Goal: Task Accomplishment & Management: Complete application form

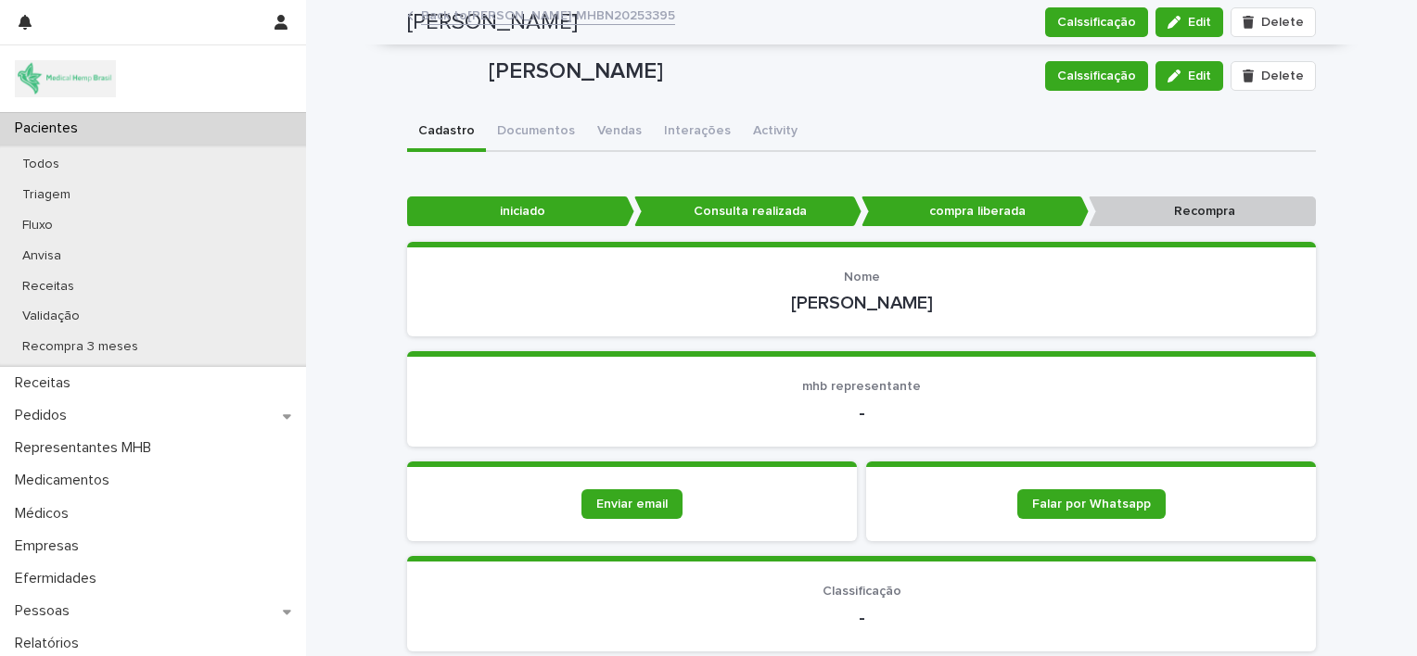
drag, startPoint x: 0, startPoint y: 0, endPoint x: 88, endPoint y: 126, distance: 153.8
click at [88, 126] on p "Pacientes" at bounding box center [49, 129] width 85 height 18
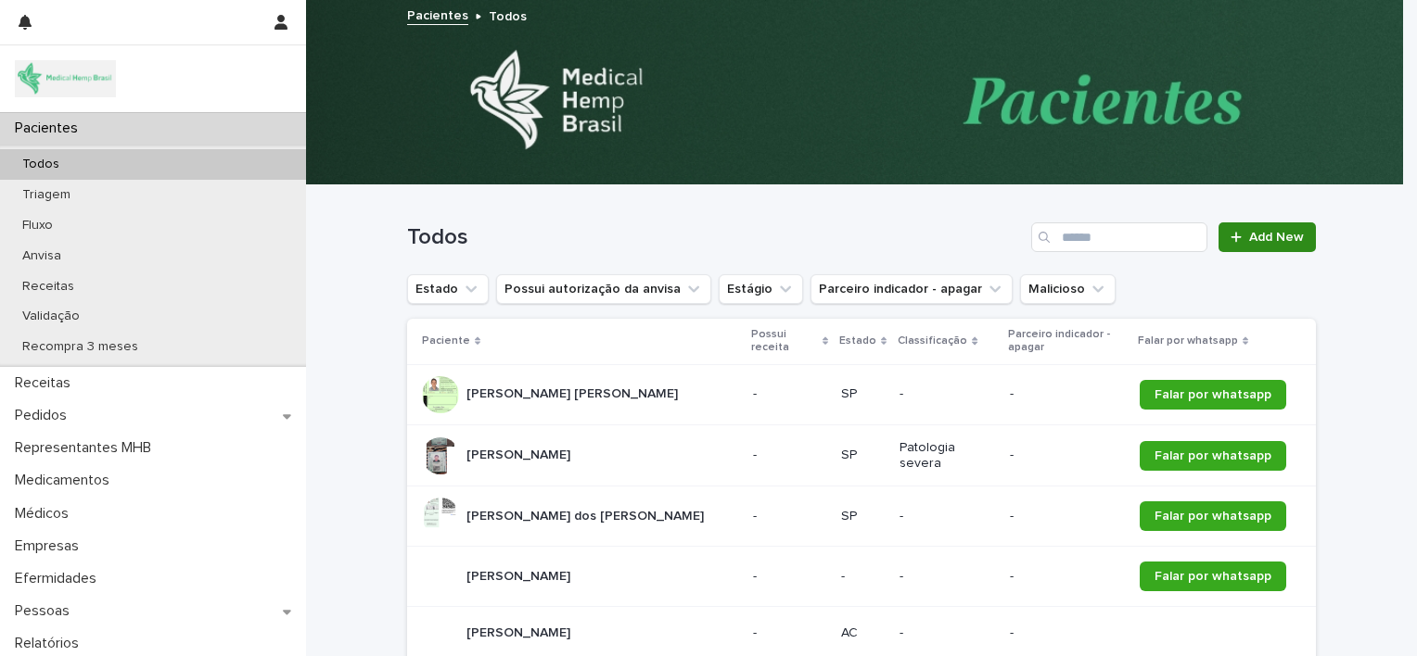
click at [1276, 239] on span "Add New" at bounding box center [1276, 237] width 55 height 13
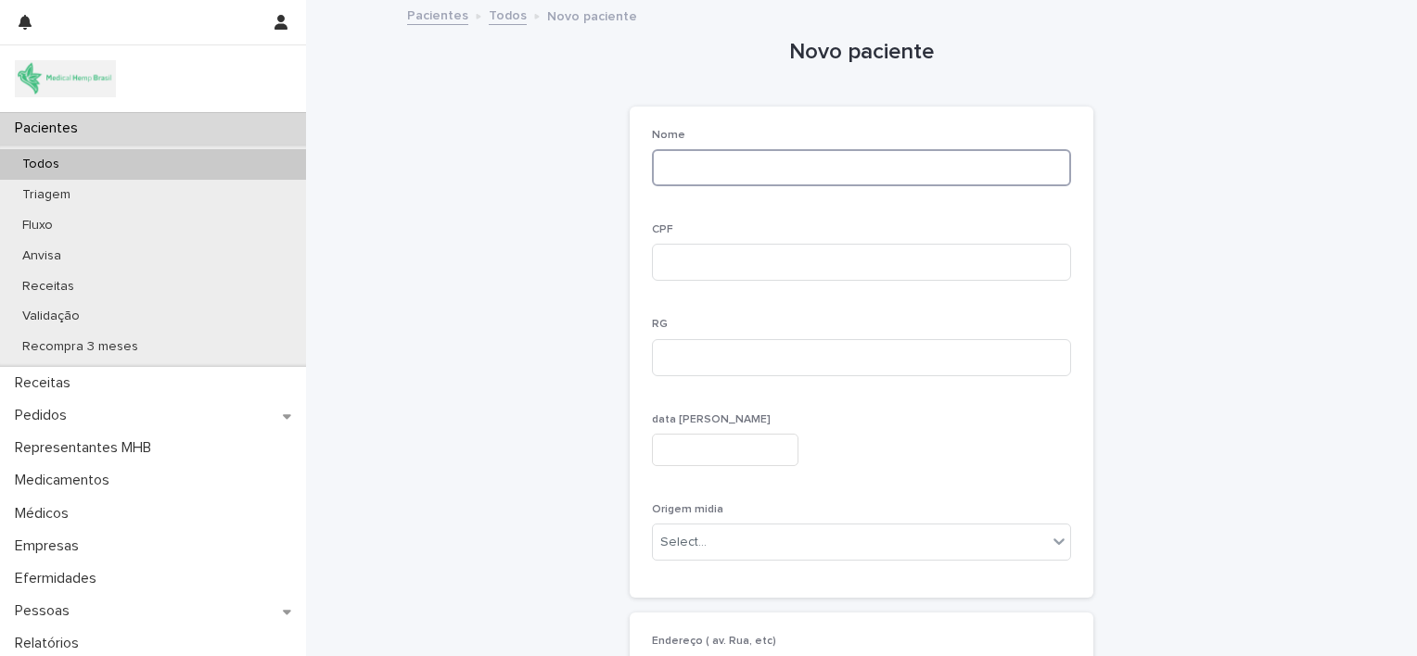
click at [694, 171] on input at bounding box center [861, 167] width 419 height 37
paste input "**********"
type input "**********"
click at [694, 258] on input at bounding box center [861, 262] width 419 height 37
paste input "**********"
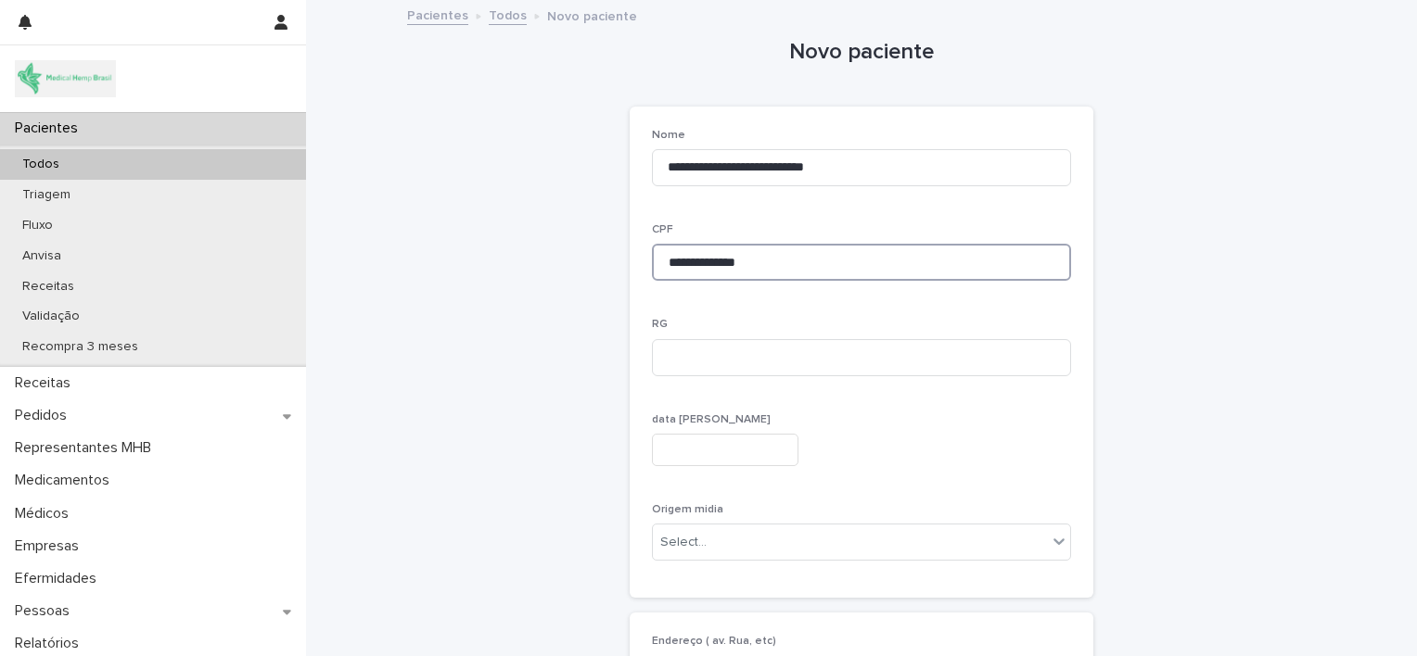
type input "**********"
click at [709, 360] on input at bounding box center [861, 357] width 419 height 37
paste input "**********"
type input "**********"
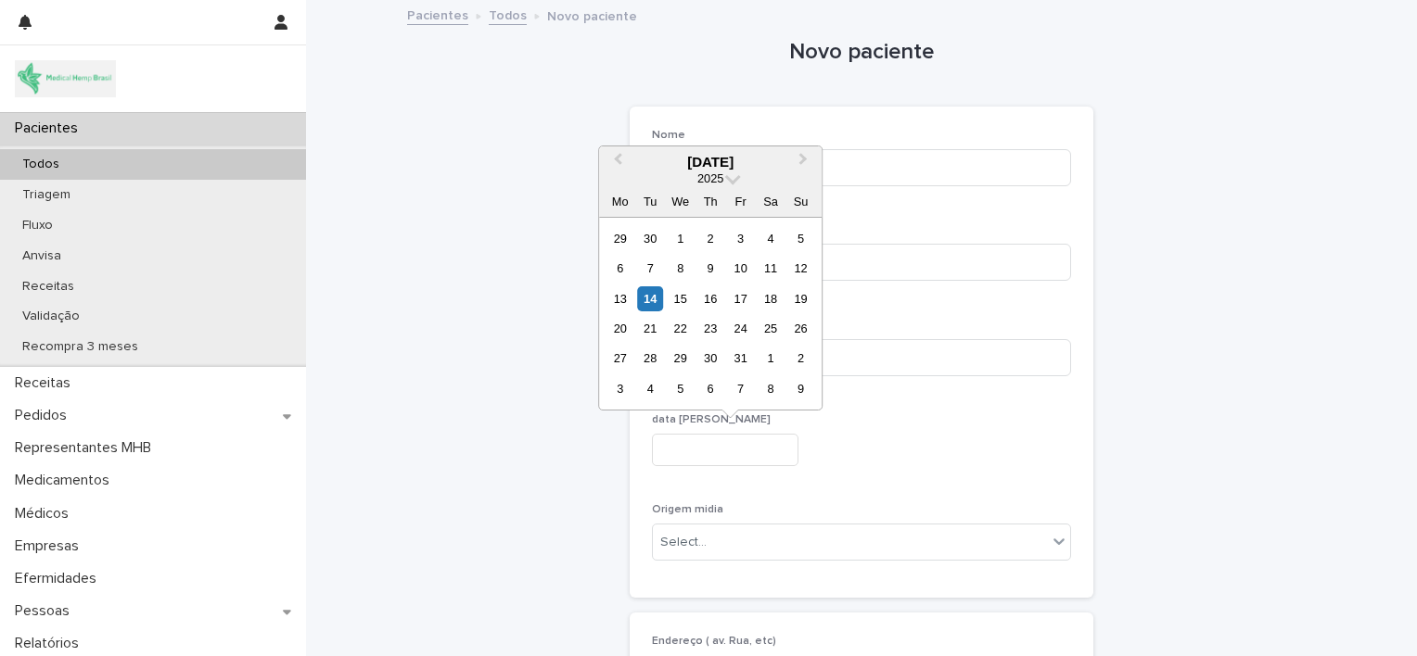
click at [697, 448] on input "text" at bounding box center [725, 450] width 146 height 32
paste input "**********"
type input "**********"
click at [741, 301] on div "17" at bounding box center [740, 299] width 25 height 25
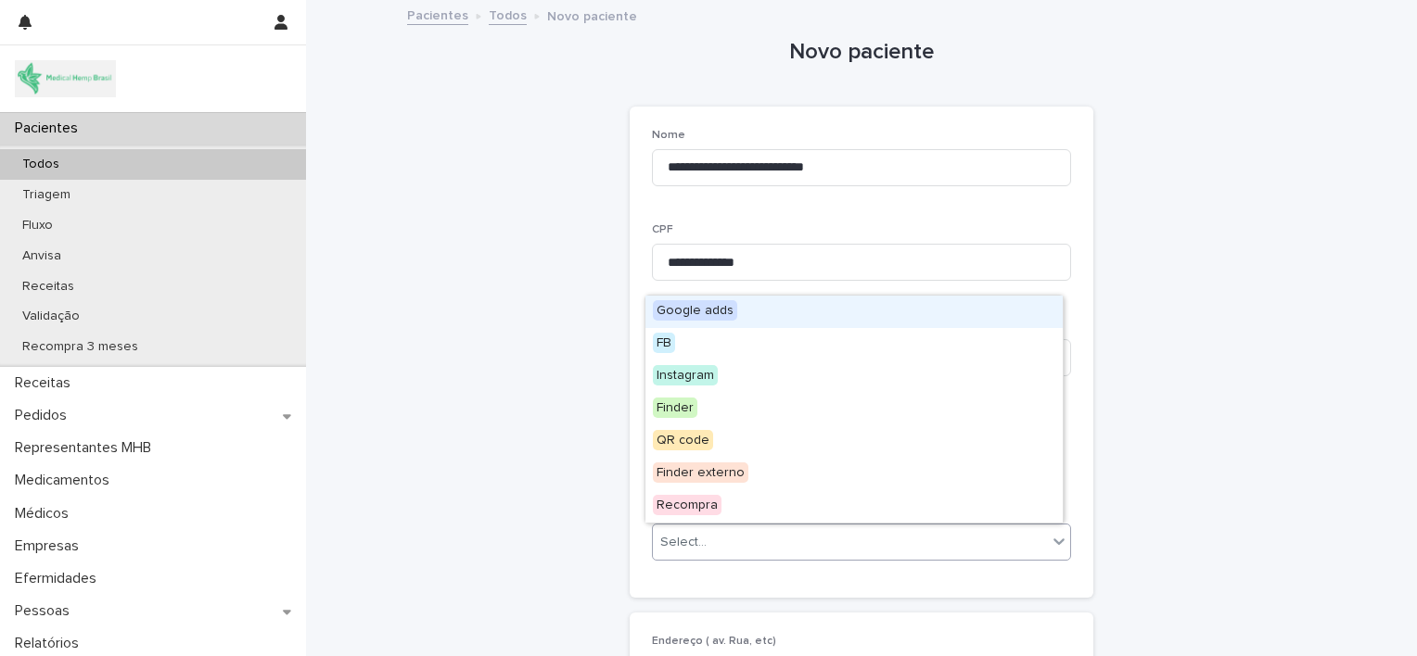
click at [800, 539] on div "Select..." at bounding box center [850, 543] width 394 height 31
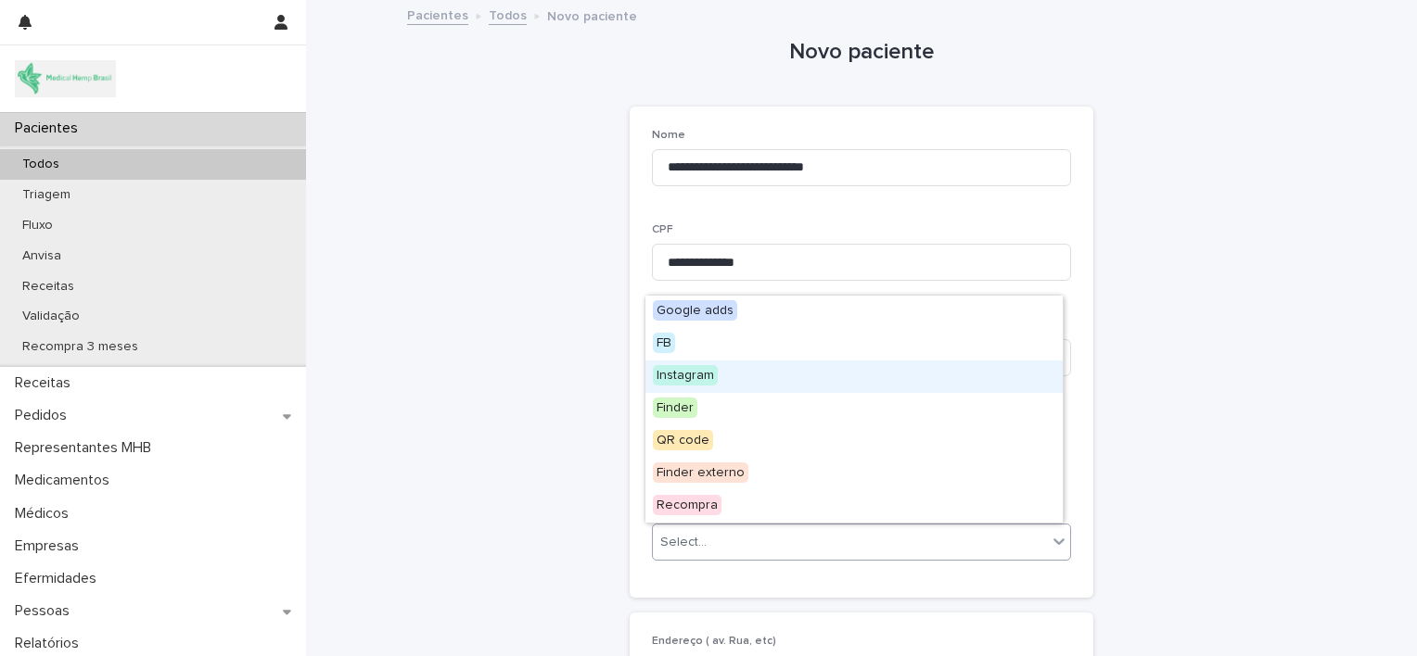
click at [716, 375] on span "Instagram" at bounding box center [685, 375] width 65 height 20
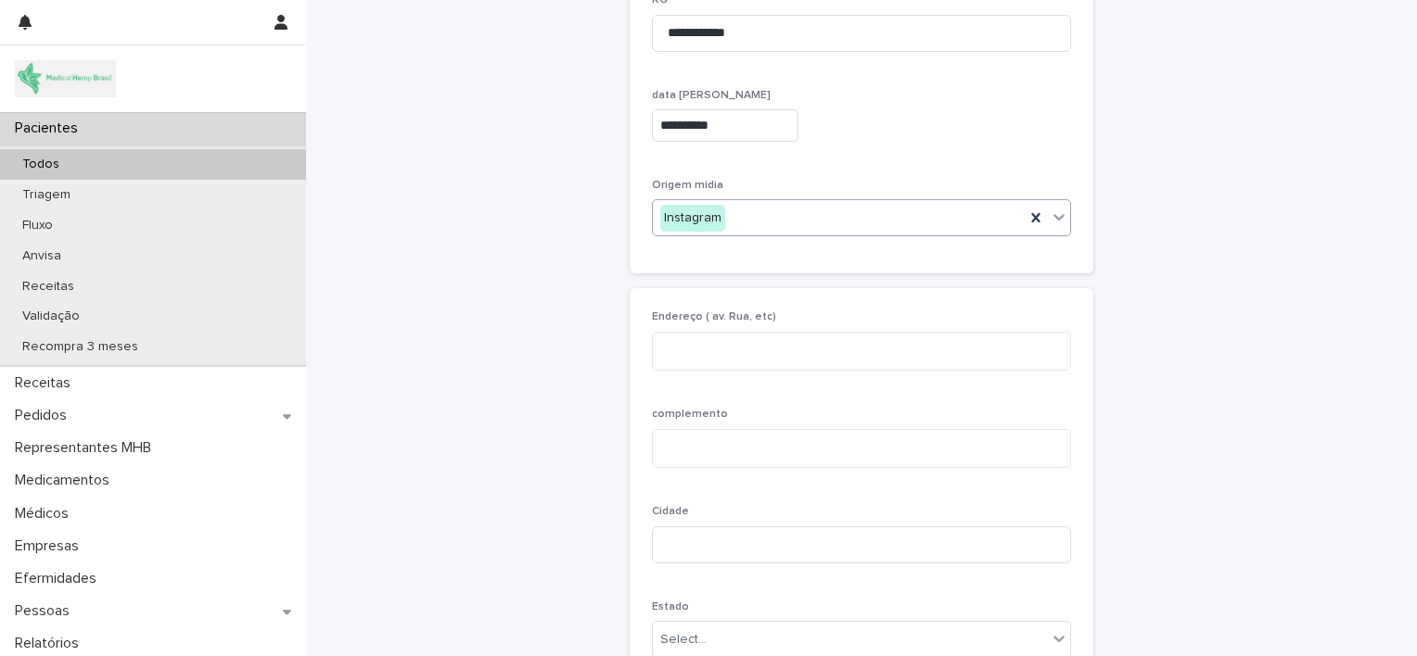
scroll to position [326, 0]
click at [697, 354] on textarea at bounding box center [861, 350] width 419 height 40
paste textarea "**********"
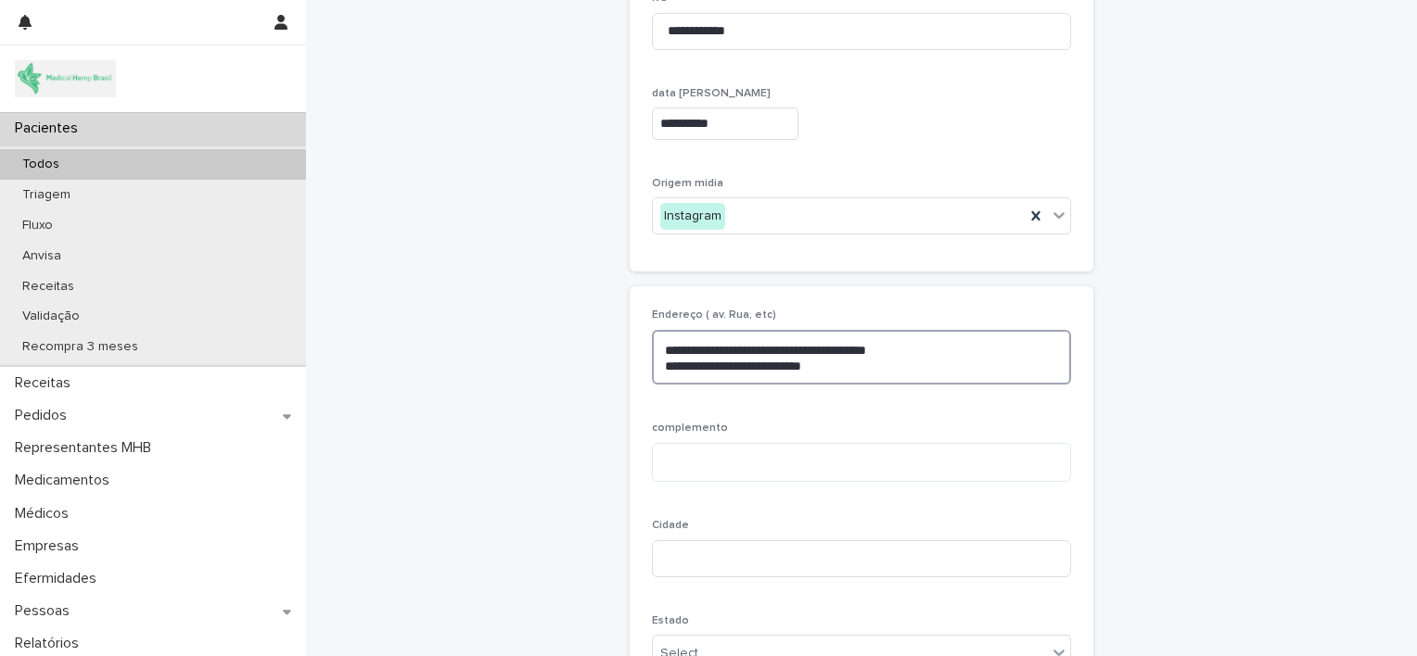
drag, startPoint x: 755, startPoint y: 363, endPoint x: 690, endPoint y: 366, distance: 65.0
click at [690, 366] on textarea "**********" at bounding box center [861, 358] width 419 height 56
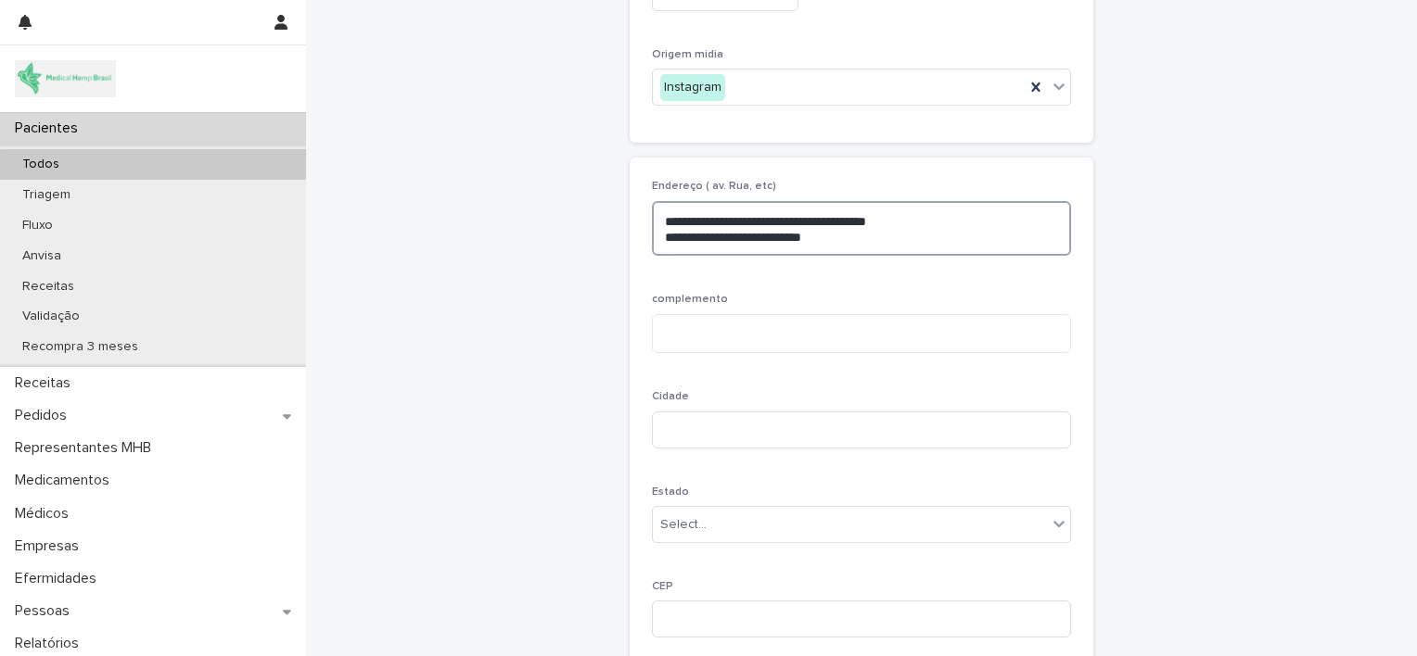
scroll to position [512, 0]
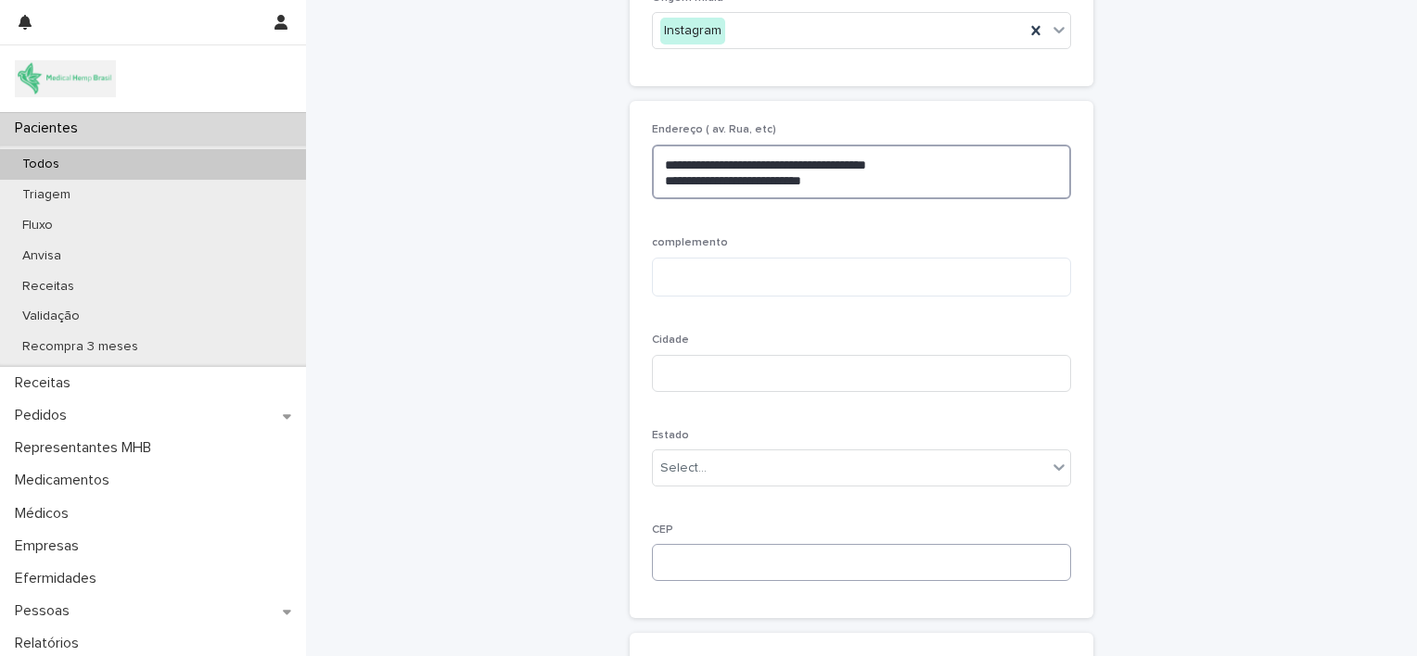
type textarea "**********"
click at [681, 562] on input at bounding box center [861, 562] width 419 height 37
paste input "*********"
type input "*********"
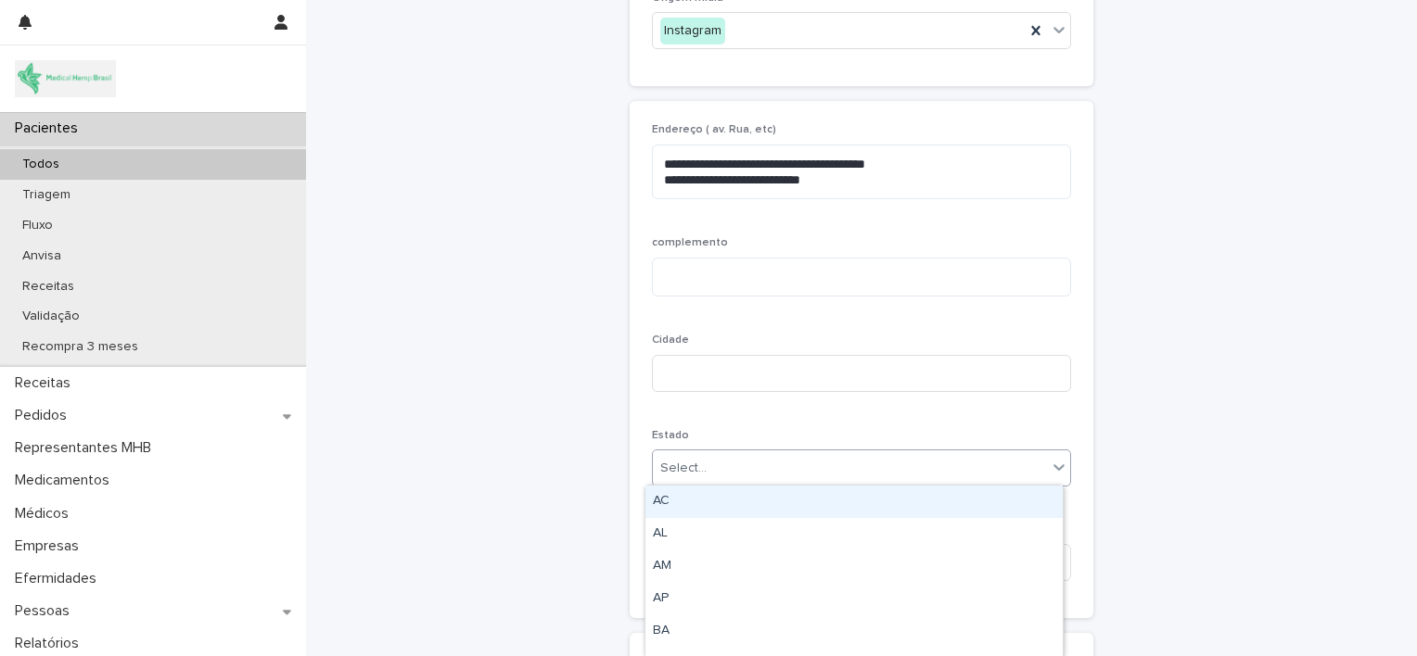
click at [718, 473] on div "Select..." at bounding box center [850, 468] width 394 height 31
type input "**"
click at [729, 508] on div "SP" at bounding box center [853, 502] width 417 height 32
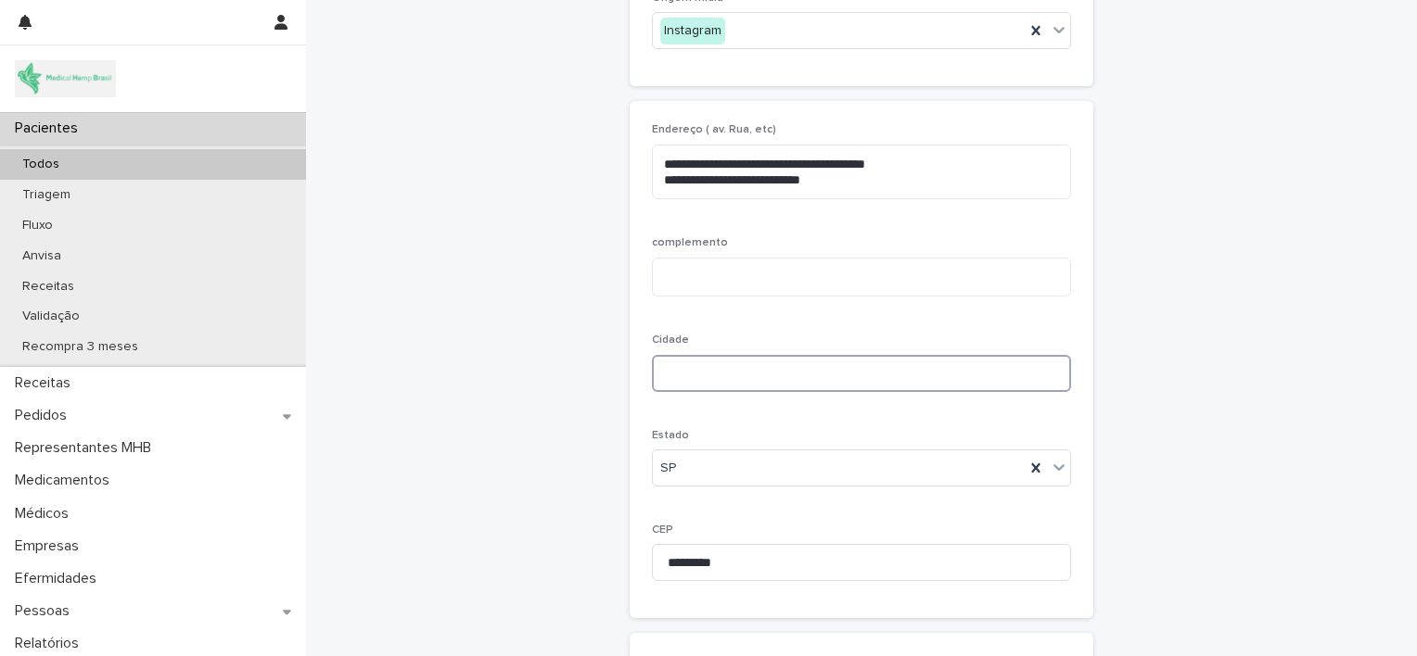
click at [694, 373] on input at bounding box center [861, 373] width 419 height 37
type input "*"
type input "*********"
click at [690, 274] on textarea at bounding box center [861, 278] width 419 height 40
click at [866, 175] on textarea "**********" at bounding box center [861, 173] width 419 height 56
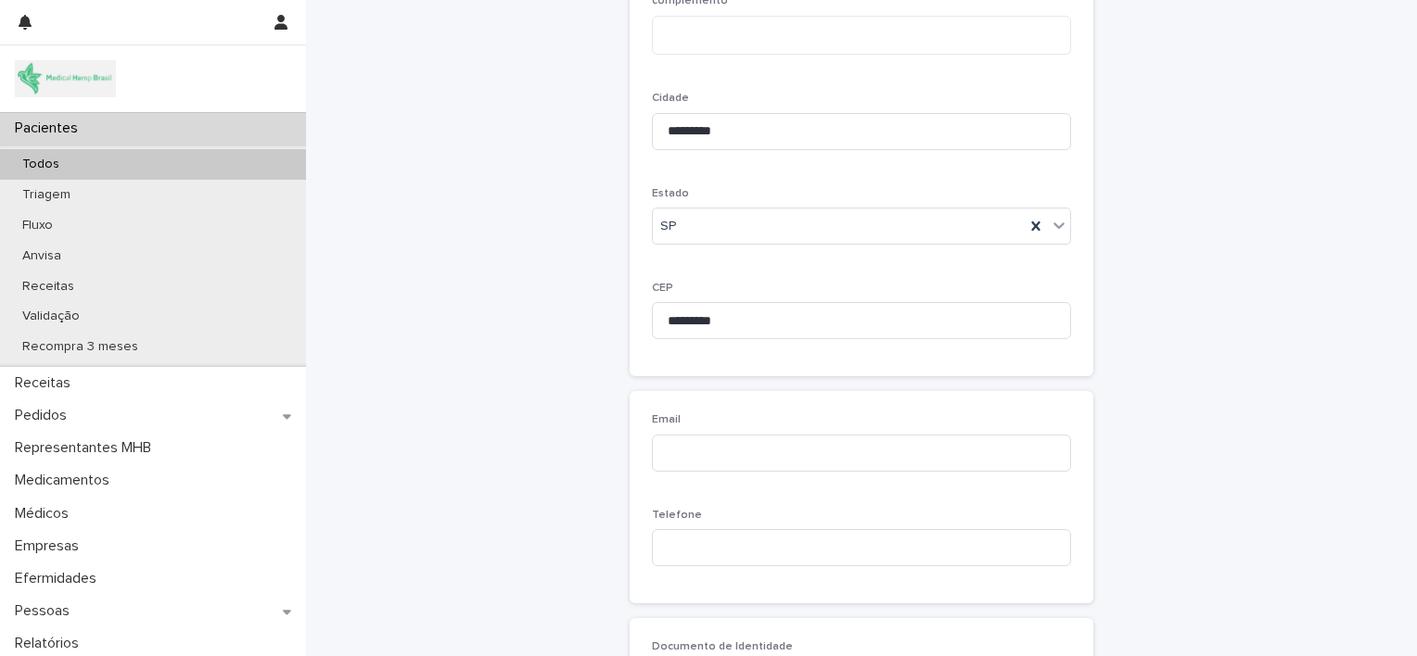
scroll to position [775, 0]
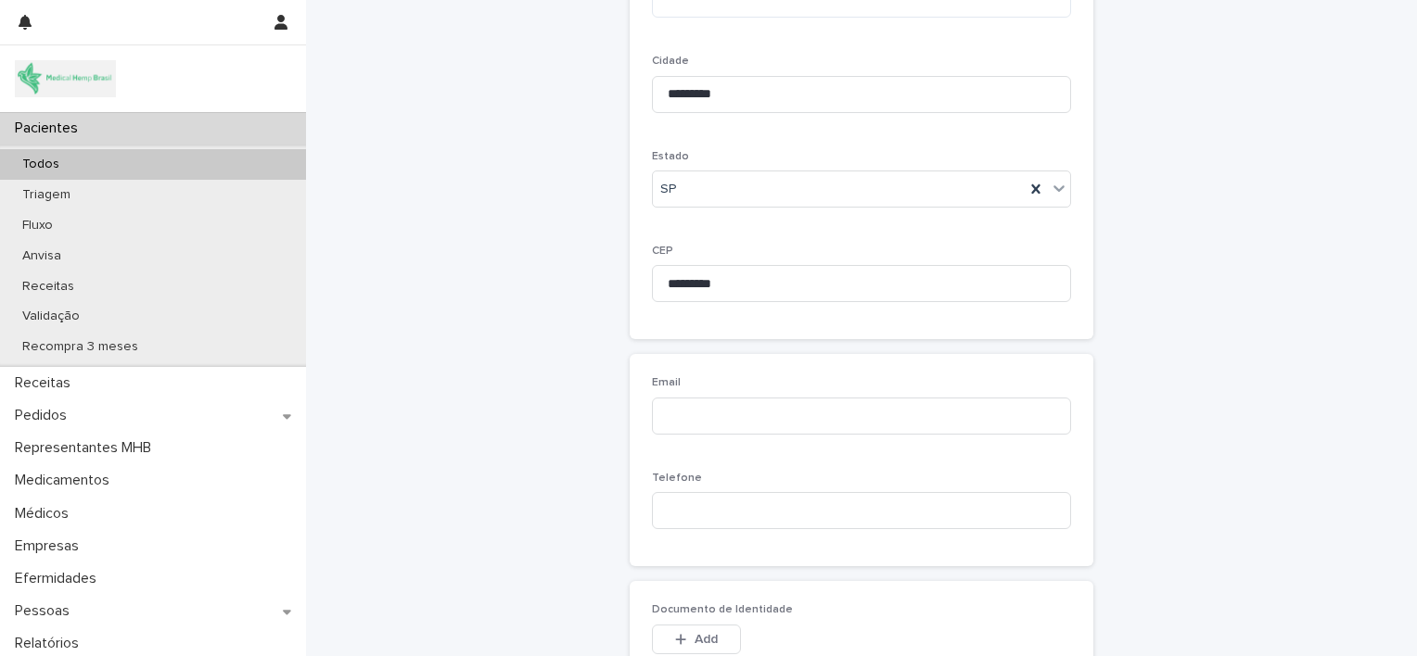
type textarea "**********"
click at [704, 414] on input at bounding box center [861, 416] width 419 height 37
paste input "**********"
type input "**********"
click at [754, 503] on input at bounding box center [861, 510] width 419 height 37
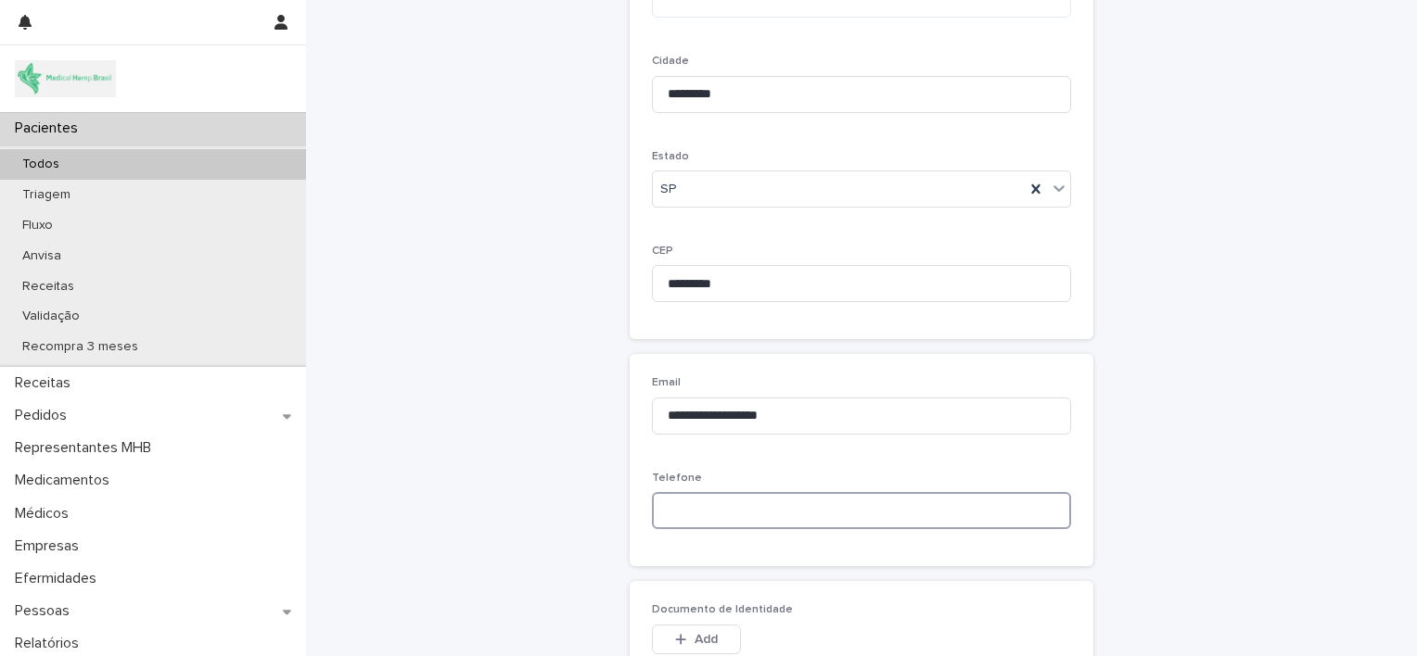
paste input "**********"
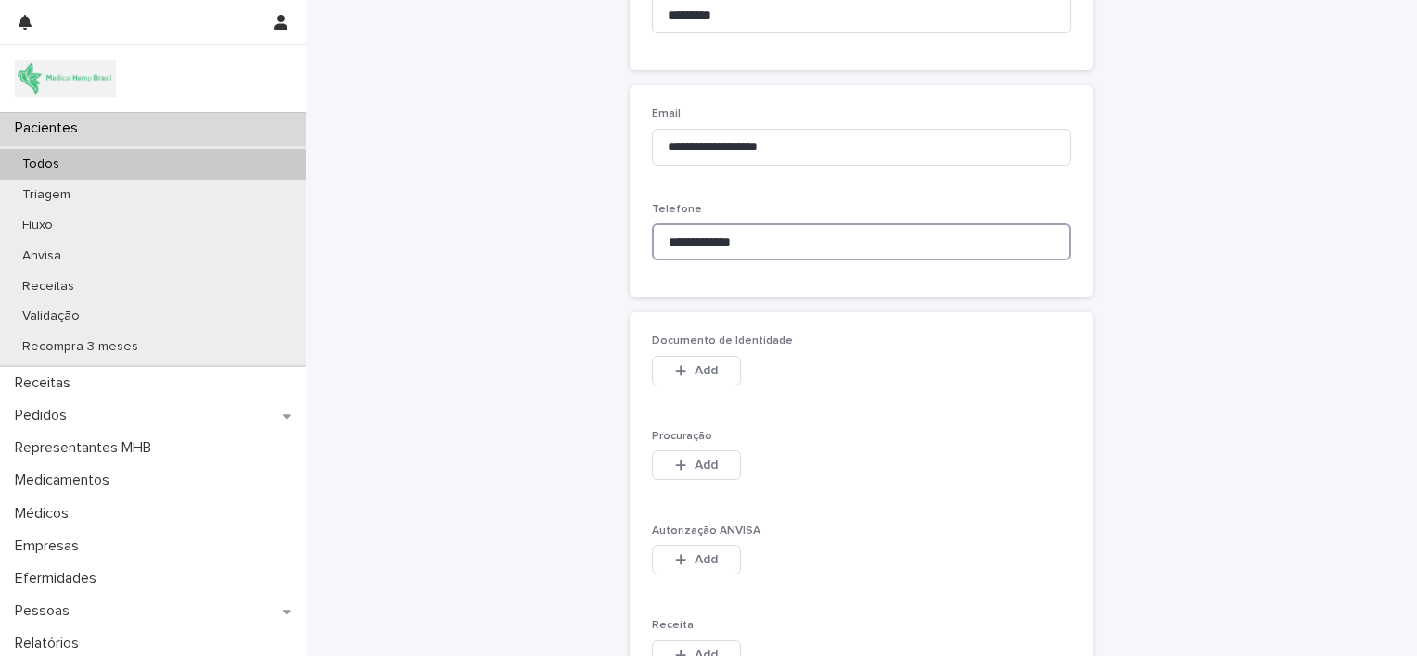
scroll to position [1045, 0]
type input "**********"
click at [675, 363] on icon "button" at bounding box center [680, 369] width 11 height 13
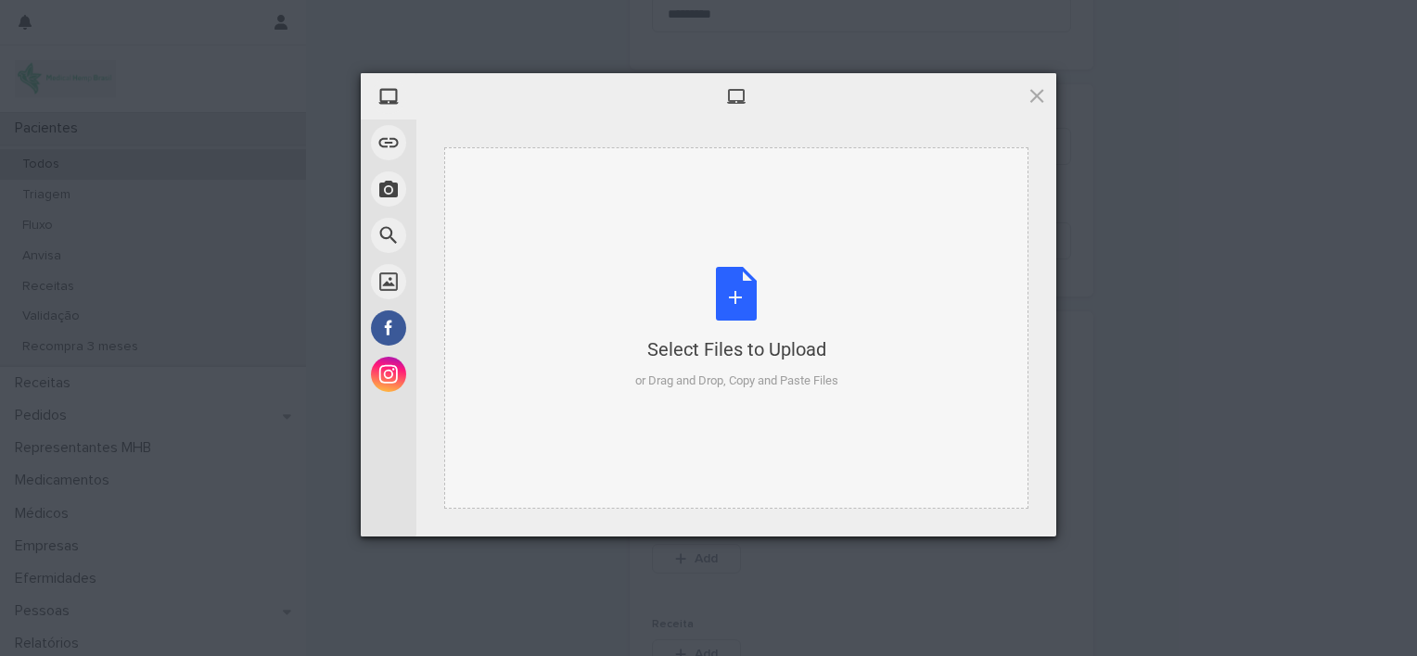
click at [734, 300] on div "Select Files to Upload or Drag and Drop, Copy and Paste Files" at bounding box center [736, 328] width 203 height 123
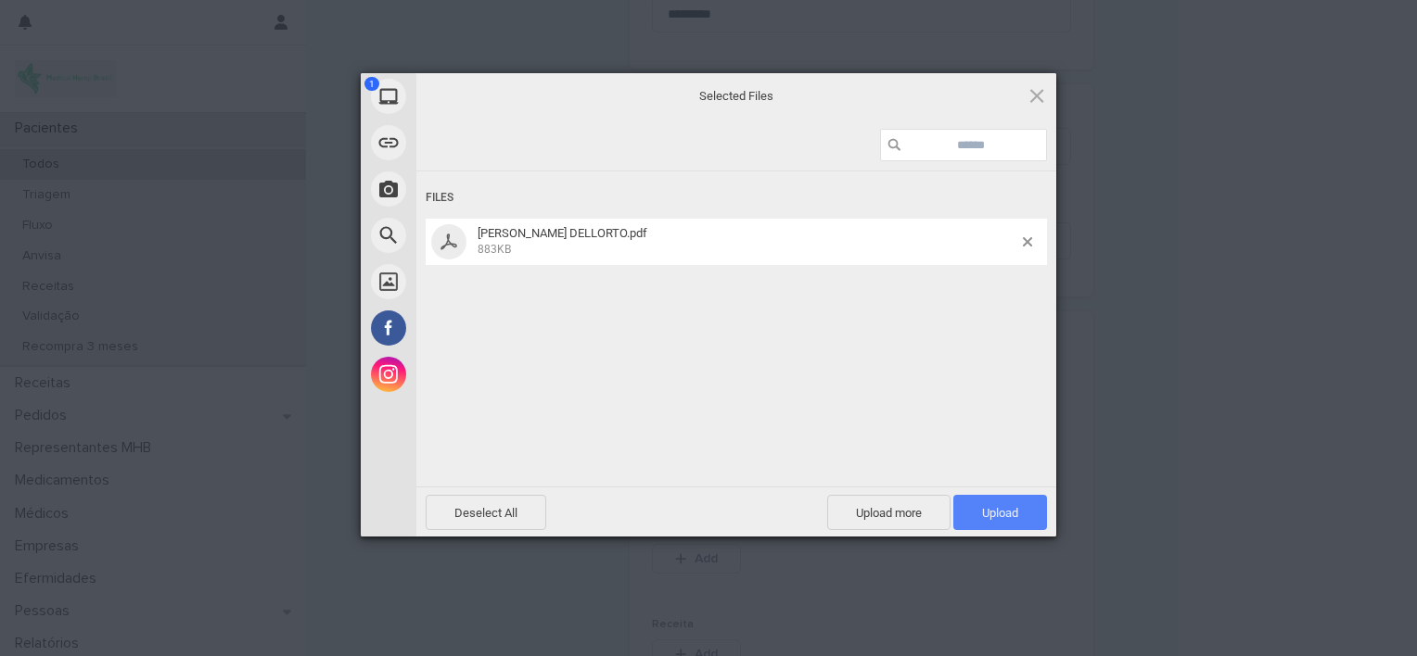
click at [994, 513] on span "Upload 1" at bounding box center [1000, 513] width 36 height 14
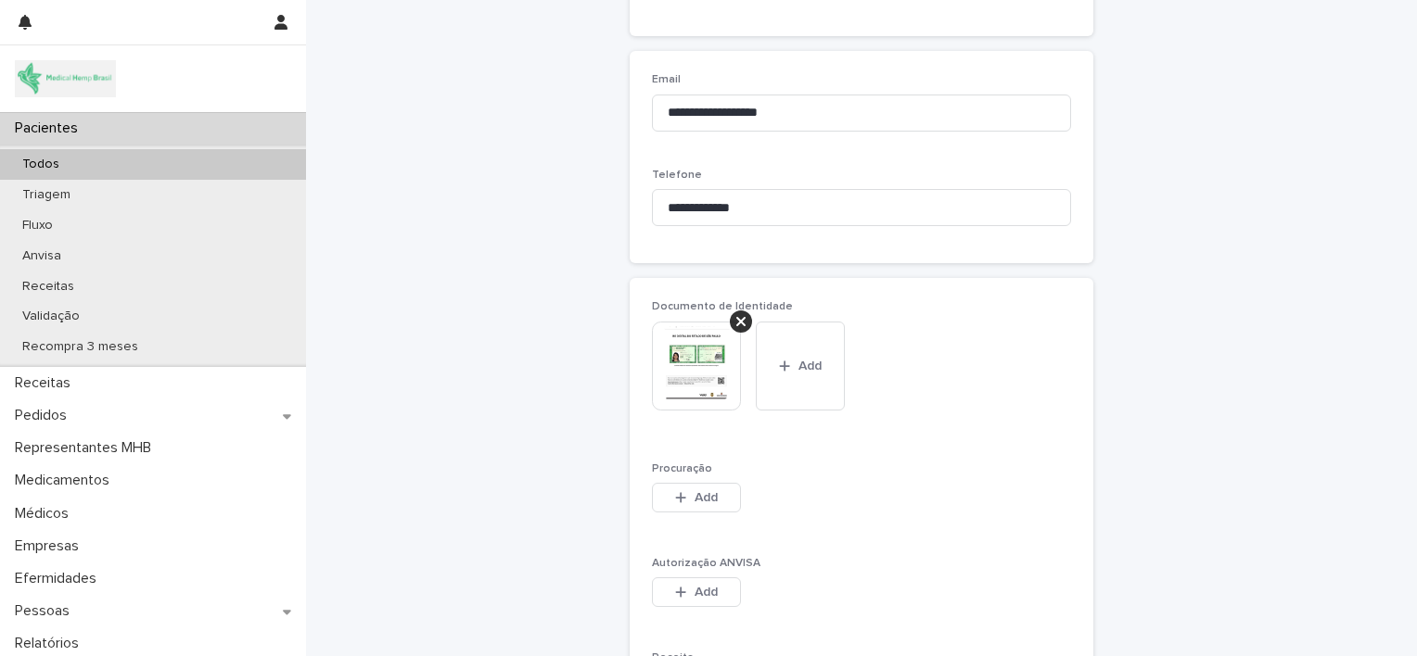
scroll to position [1235, 0]
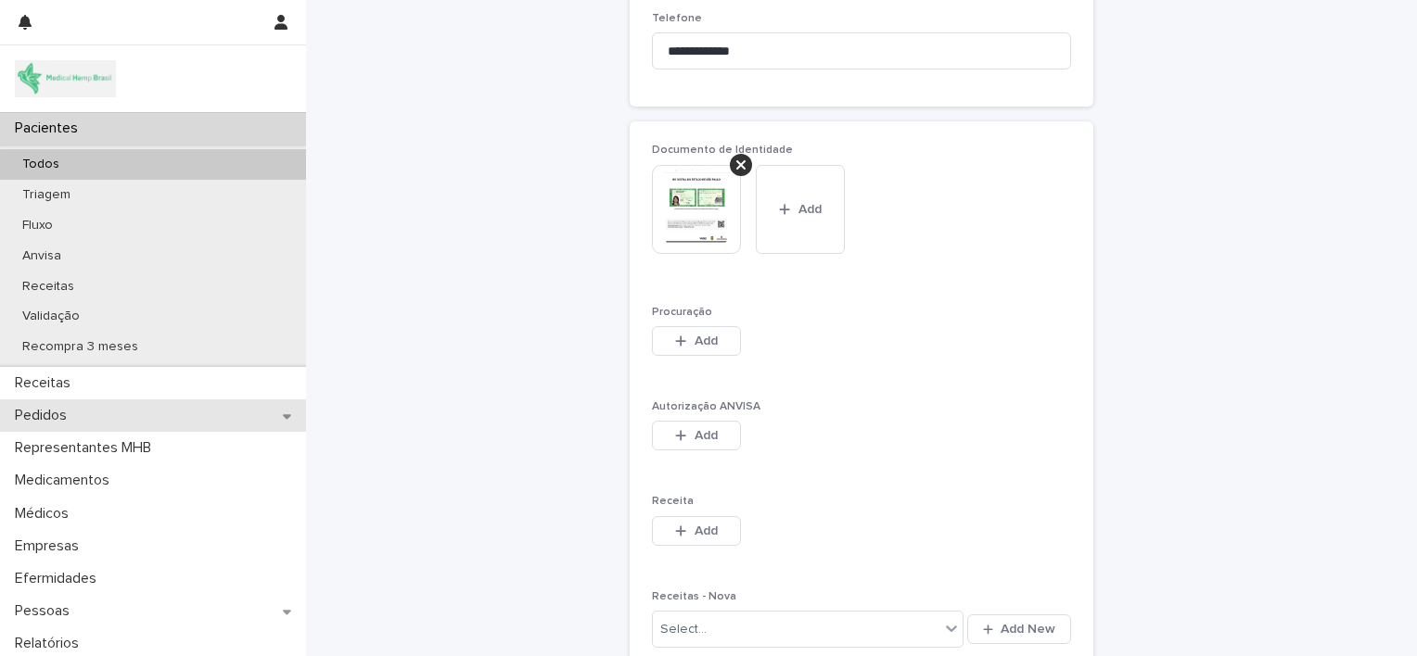
click at [141, 412] on div "Pedidos" at bounding box center [153, 416] width 306 height 32
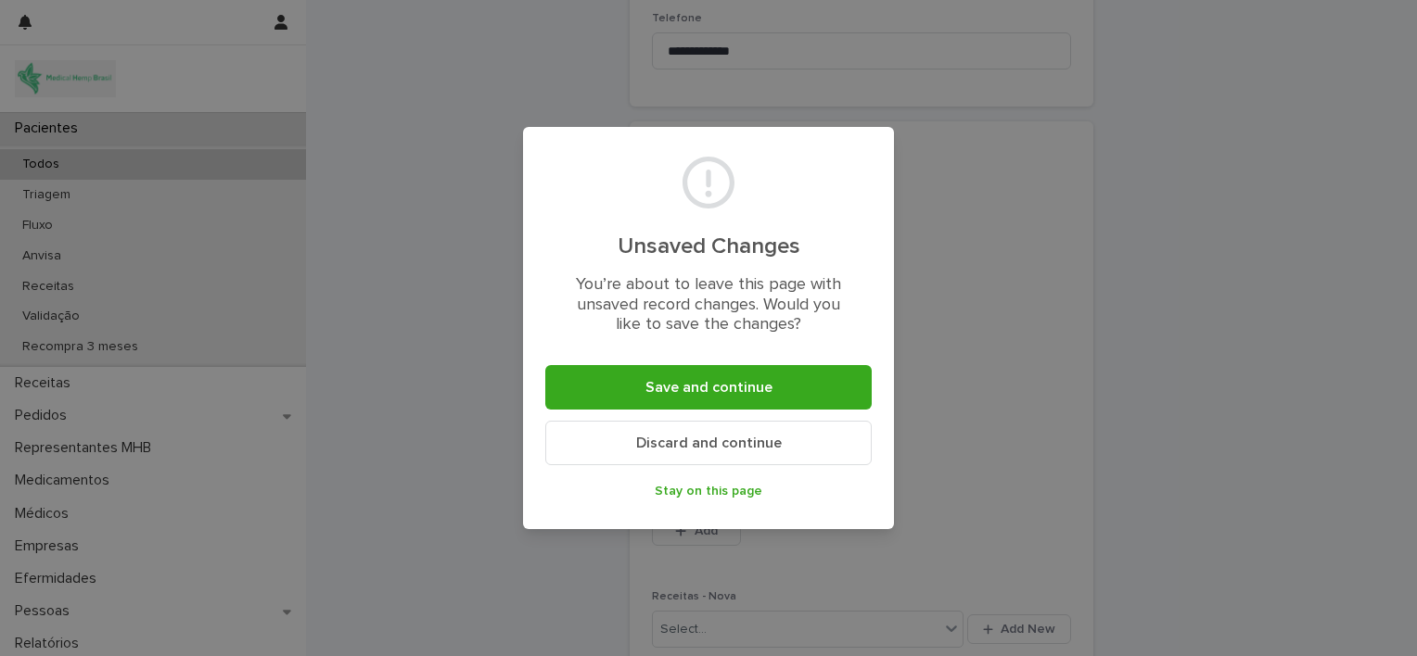
click at [682, 491] on span "Stay on this page" at bounding box center [709, 491] width 108 height 13
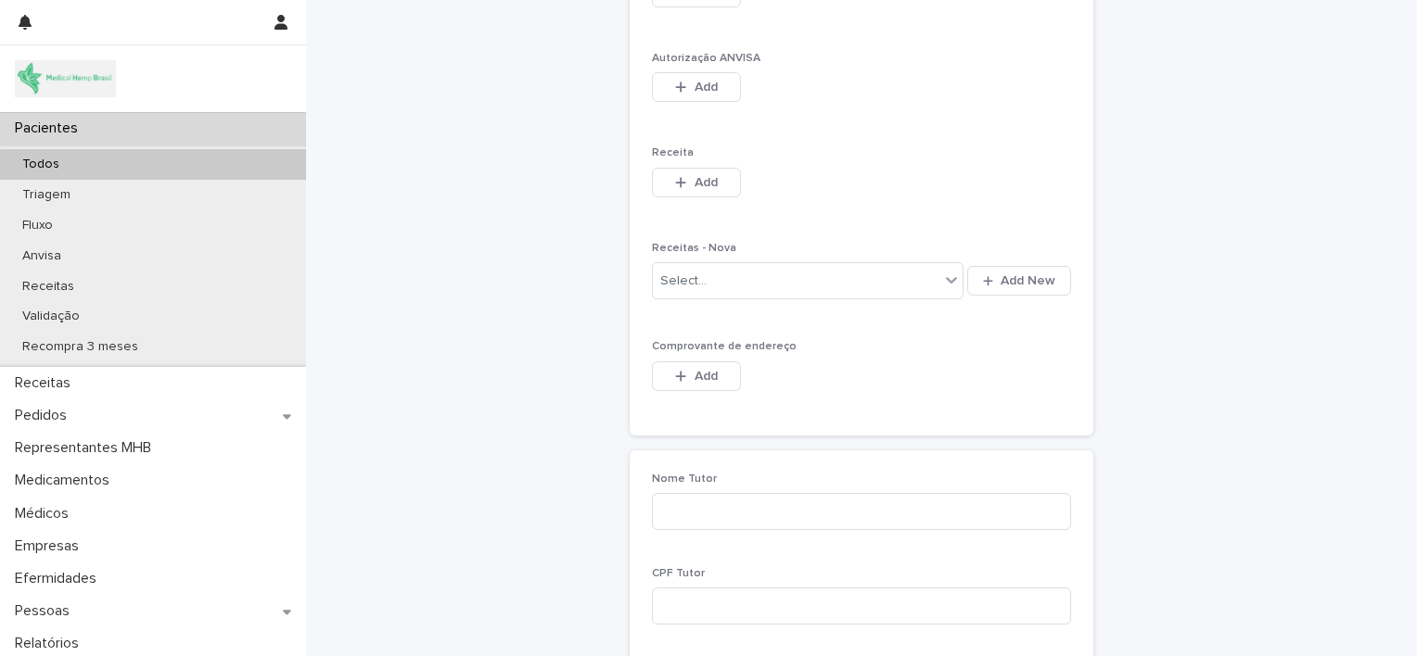
scroll to position [1590, 0]
click at [675, 370] on icon "button" at bounding box center [680, 369] width 11 height 13
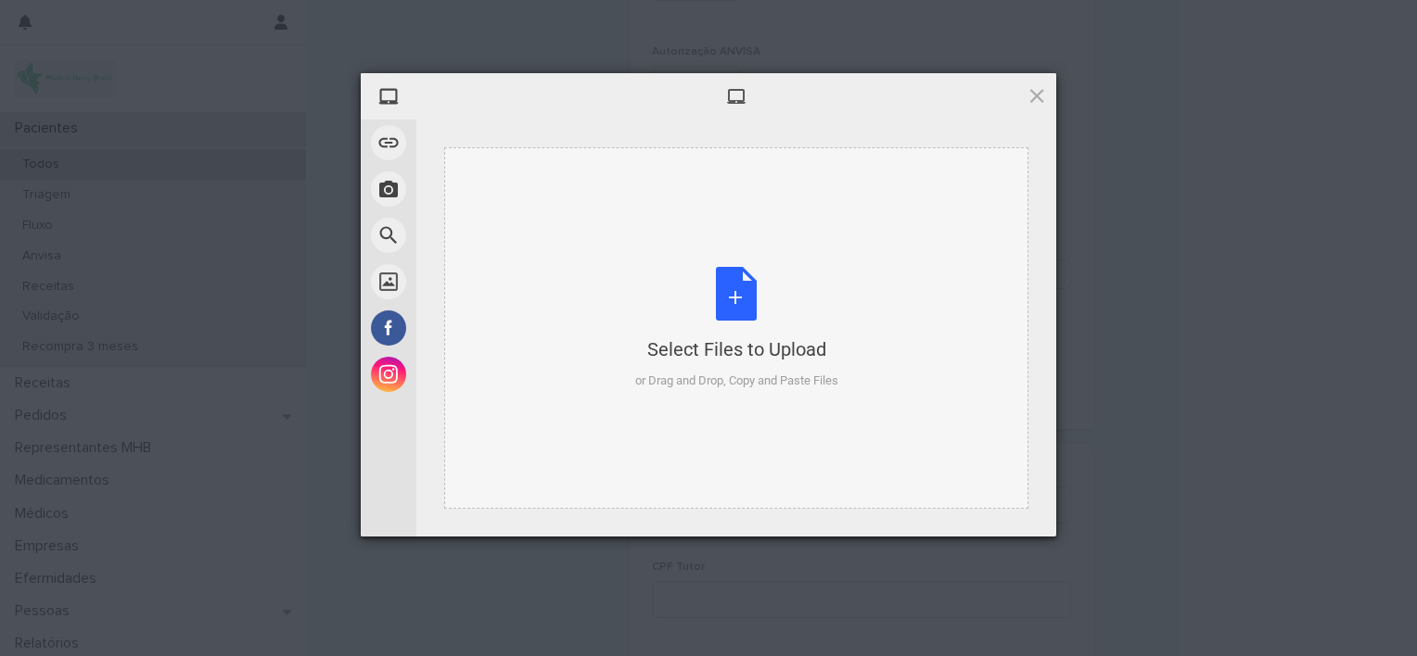
click at [727, 301] on div "Select Files to Upload or Drag and Drop, Copy and Paste Files" at bounding box center [736, 328] width 203 height 123
click at [732, 292] on div "Select Files to Upload or Drag and Drop, Copy and Paste Files" at bounding box center [736, 328] width 203 height 123
click at [723, 290] on div "Select Files to Upload or Drag and Drop, Copy and Paste Files" at bounding box center [736, 328] width 203 height 123
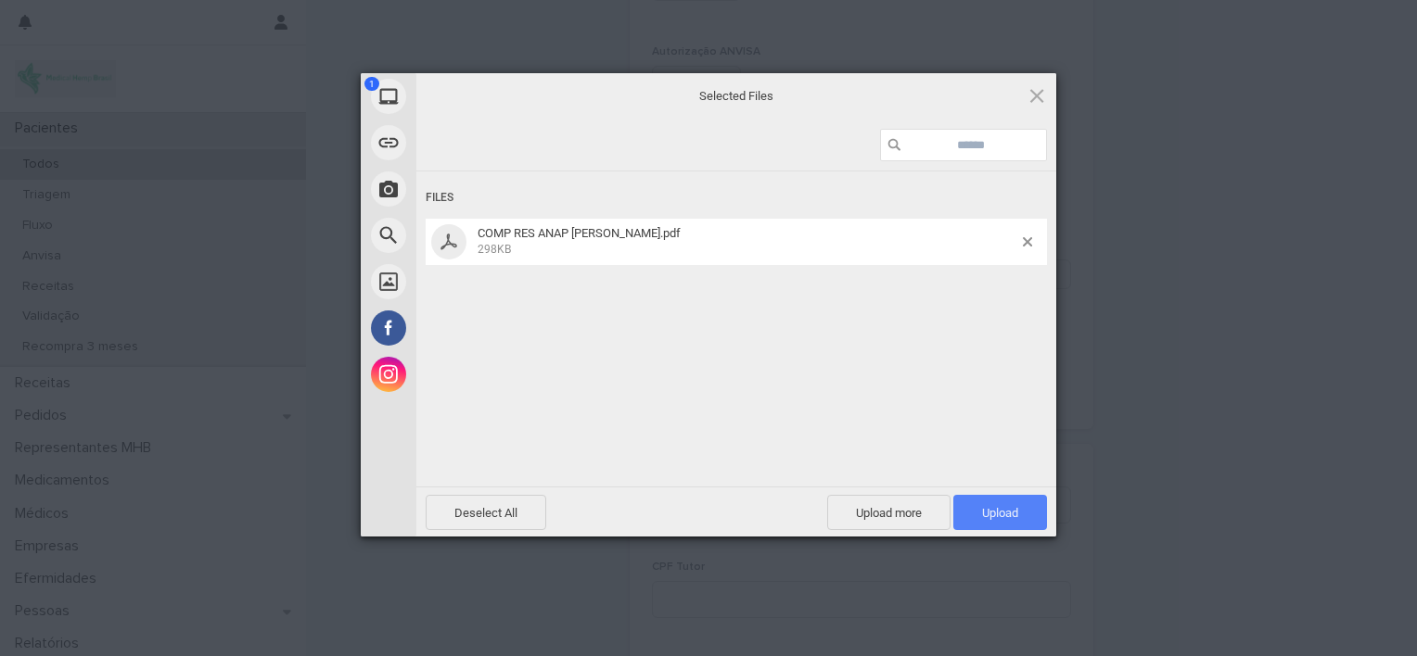
click at [993, 517] on span "Upload 1" at bounding box center [1000, 513] width 36 height 14
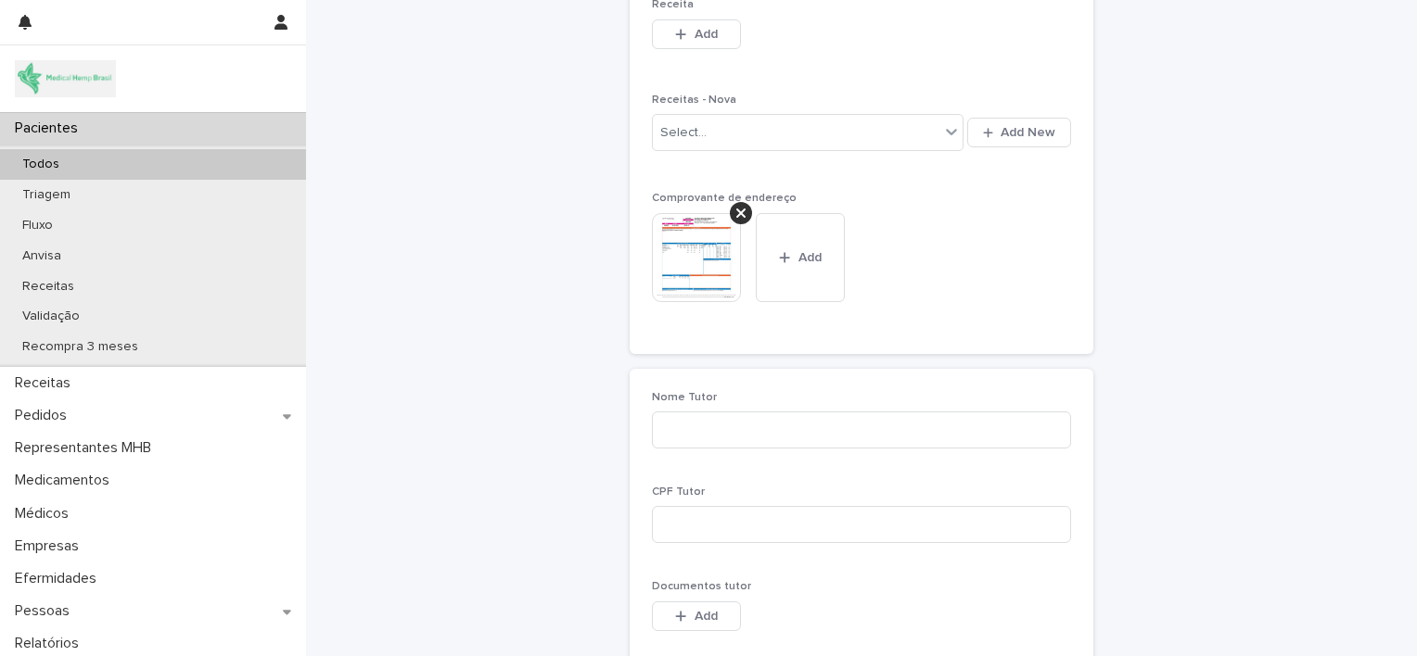
scroll to position [1734, 0]
click at [925, 427] on input at bounding box center [861, 428] width 419 height 37
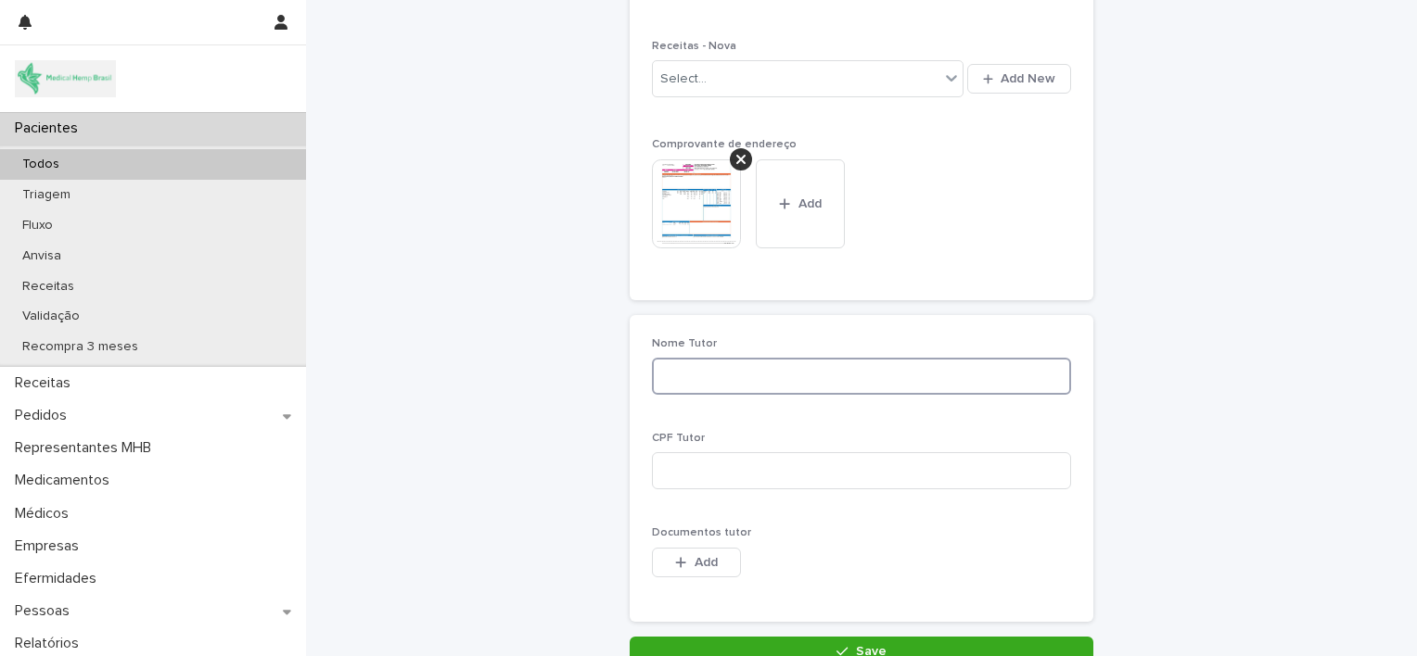
scroll to position [1940, 0]
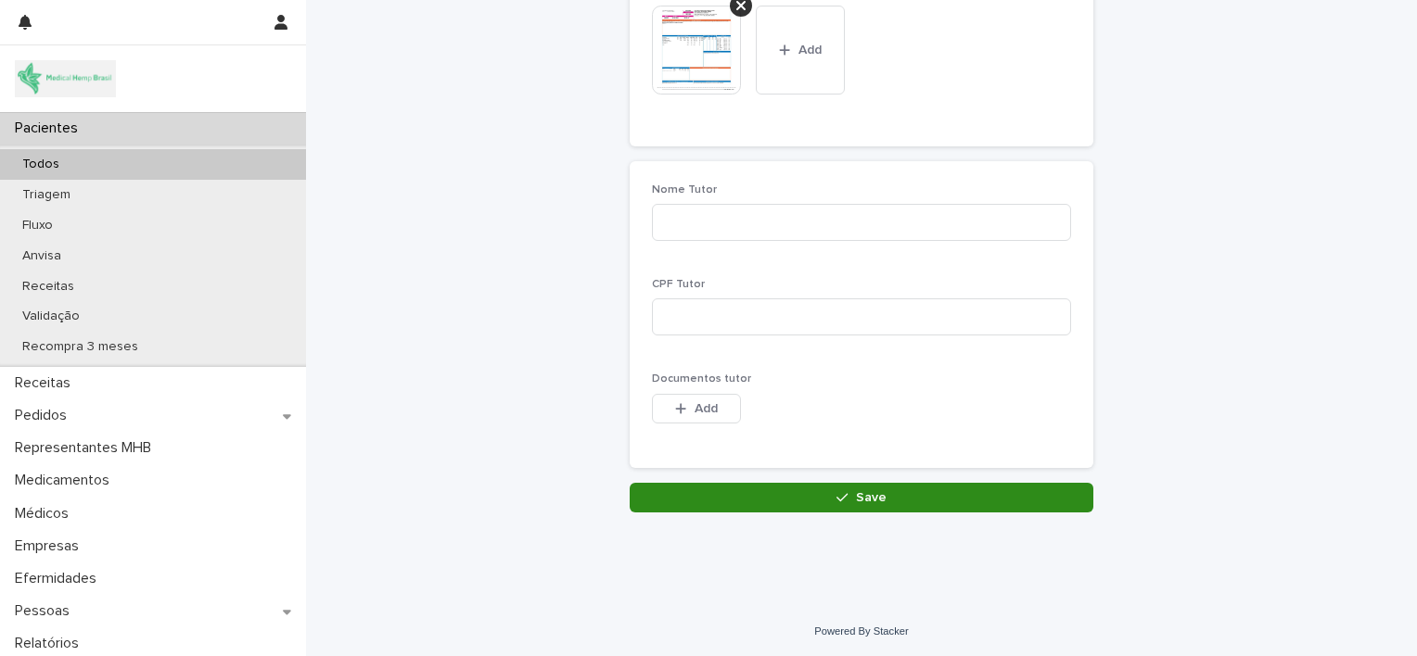
click at [826, 490] on button "Save" at bounding box center [862, 498] width 464 height 30
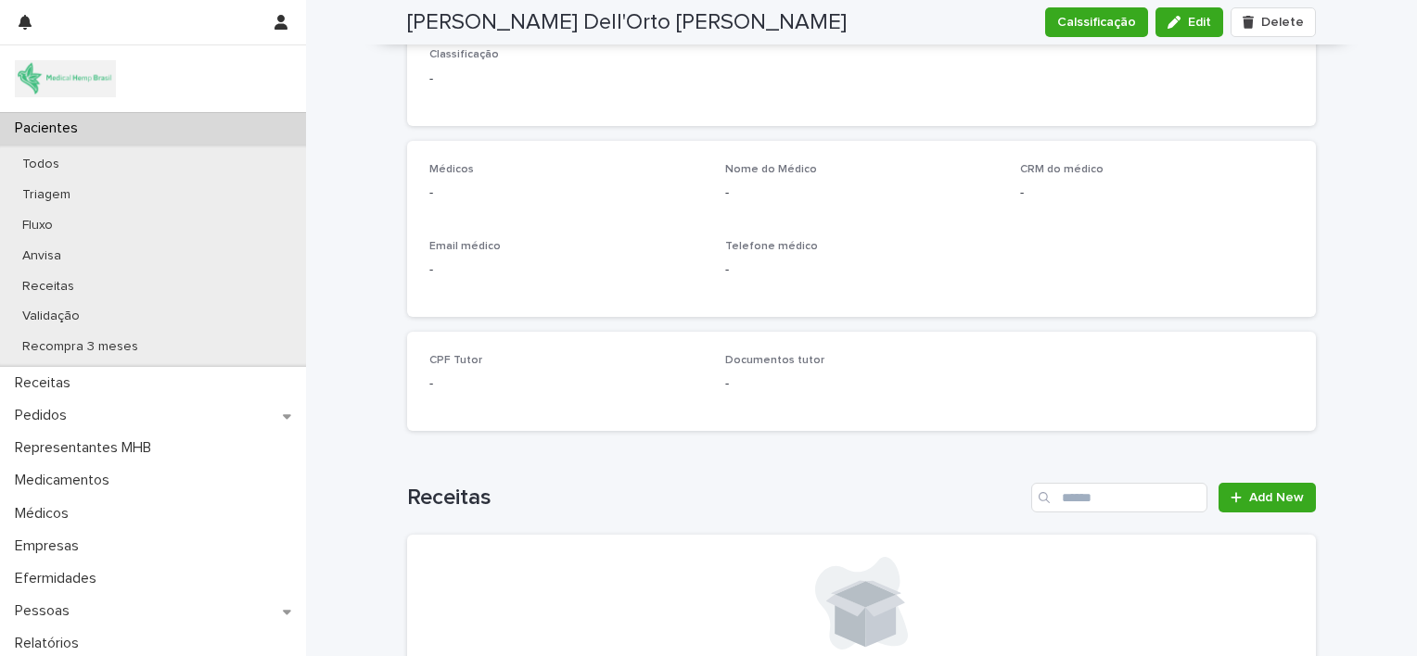
scroll to position [2020, 0]
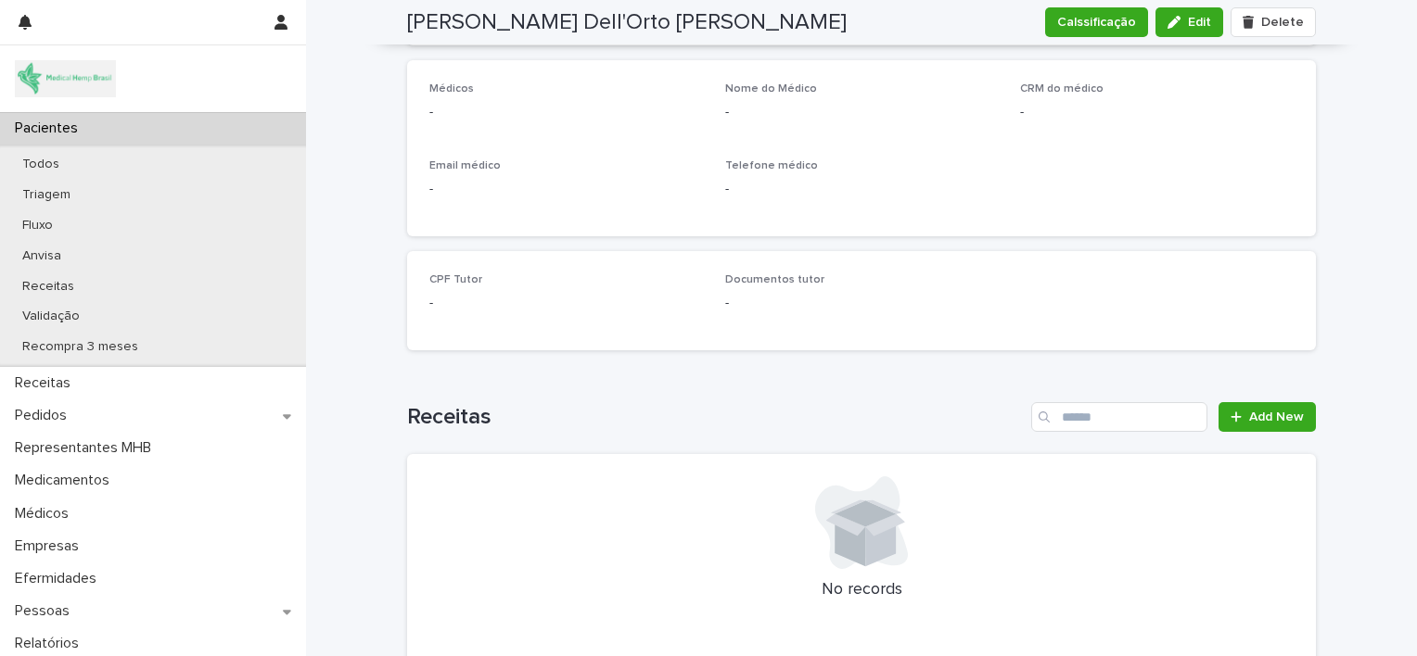
click at [163, 129] on div "Pacientes" at bounding box center [153, 128] width 306 height 32
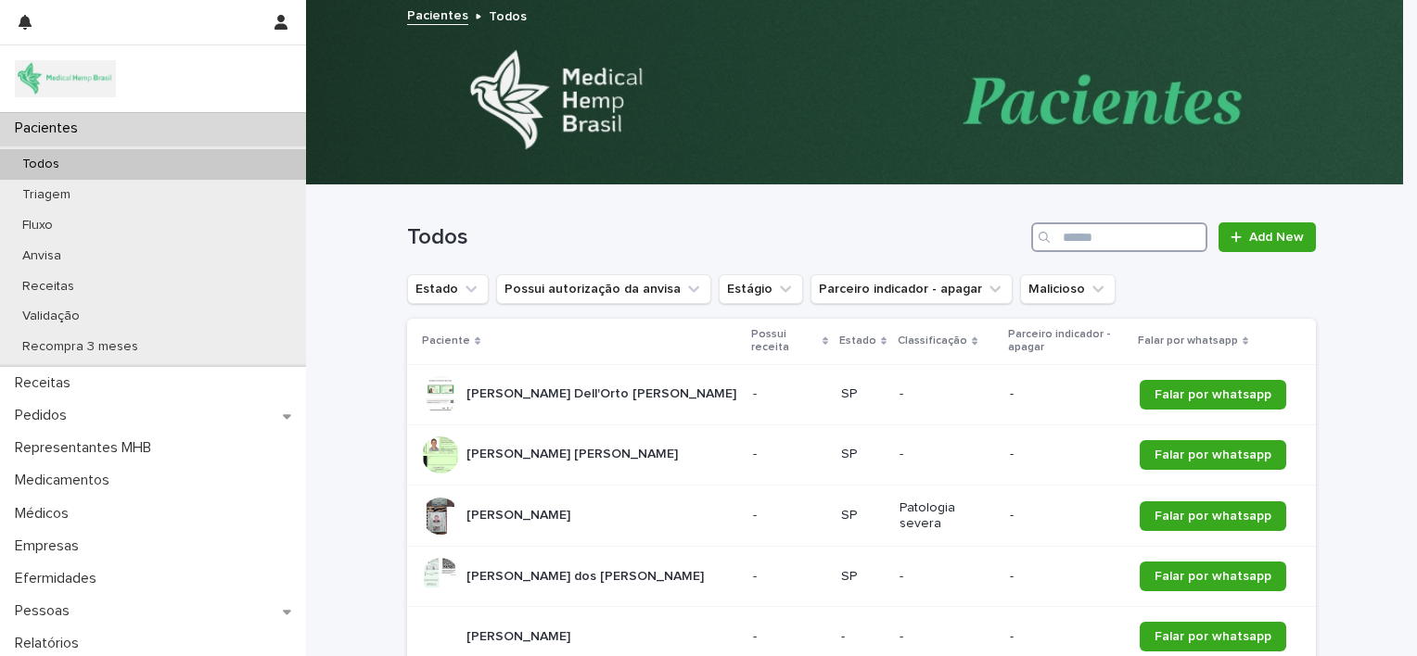
click at [1087, 234] on input "Search" at bounding box center [1119, 238] width 176 height 30
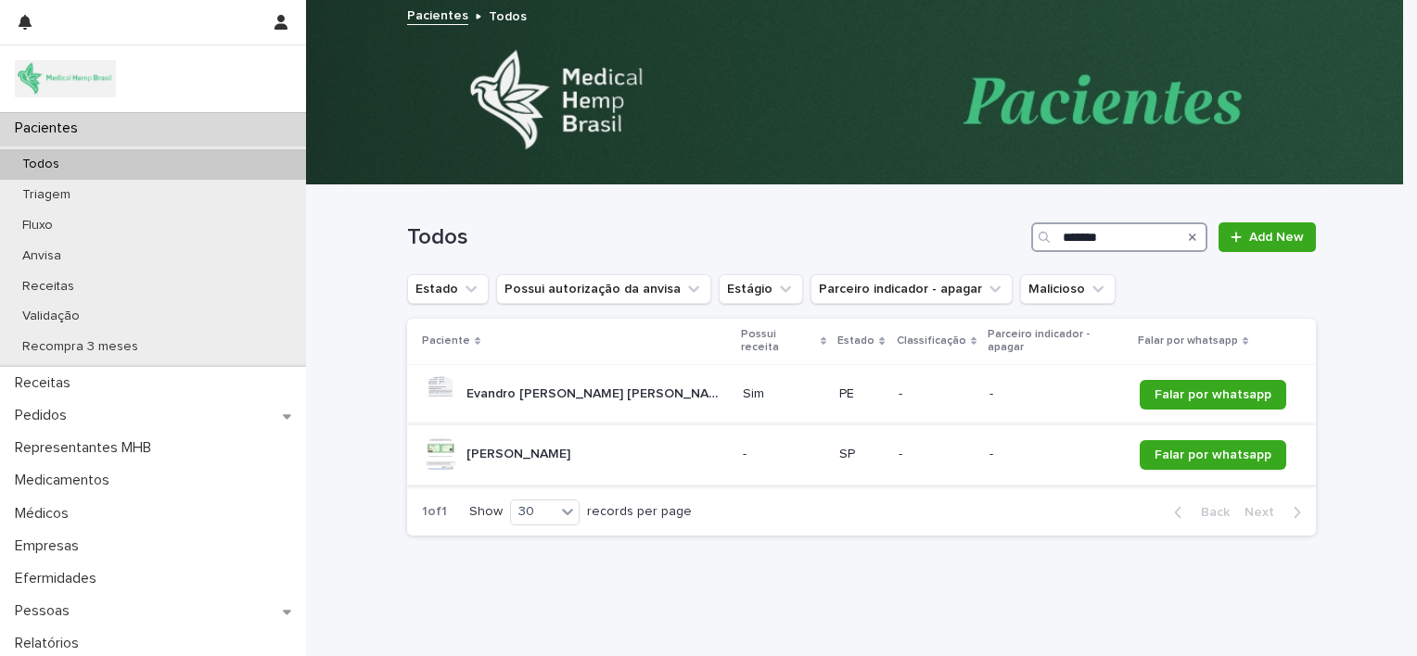
type input "*******"
click at [618, 437] on div "[PERSON_NAME] [PERSON_NAME]" at bounding box center [575, 455] width 306 height 37
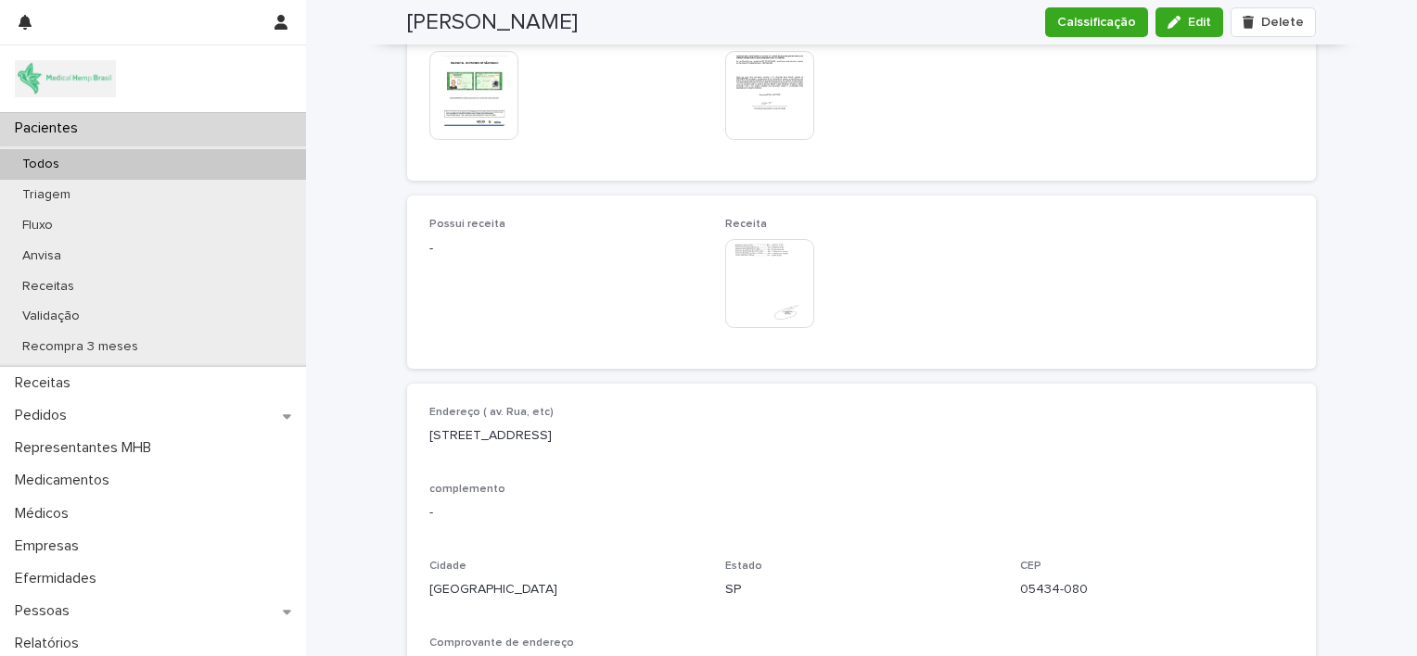
scroll to position [1118, 0]
click at [745, 261] on img at bounding box center [769, 280] width 89 height 89
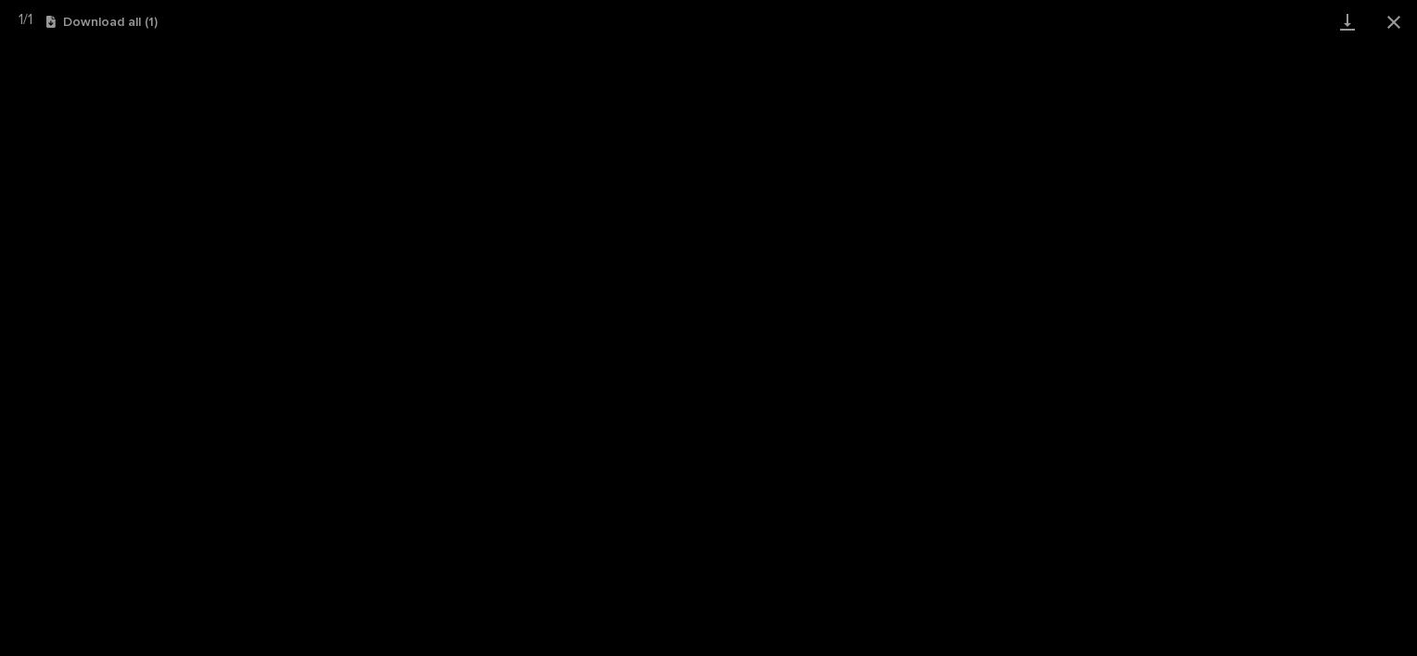
click at [1184, 42] on div "1 / 1 Download all ( 1 )" at bounding box center [708, 22] width 1417 height 44
click at [1398, 27] on button "Close gallery" at bounding box center [1393, 22] width 46 height 44
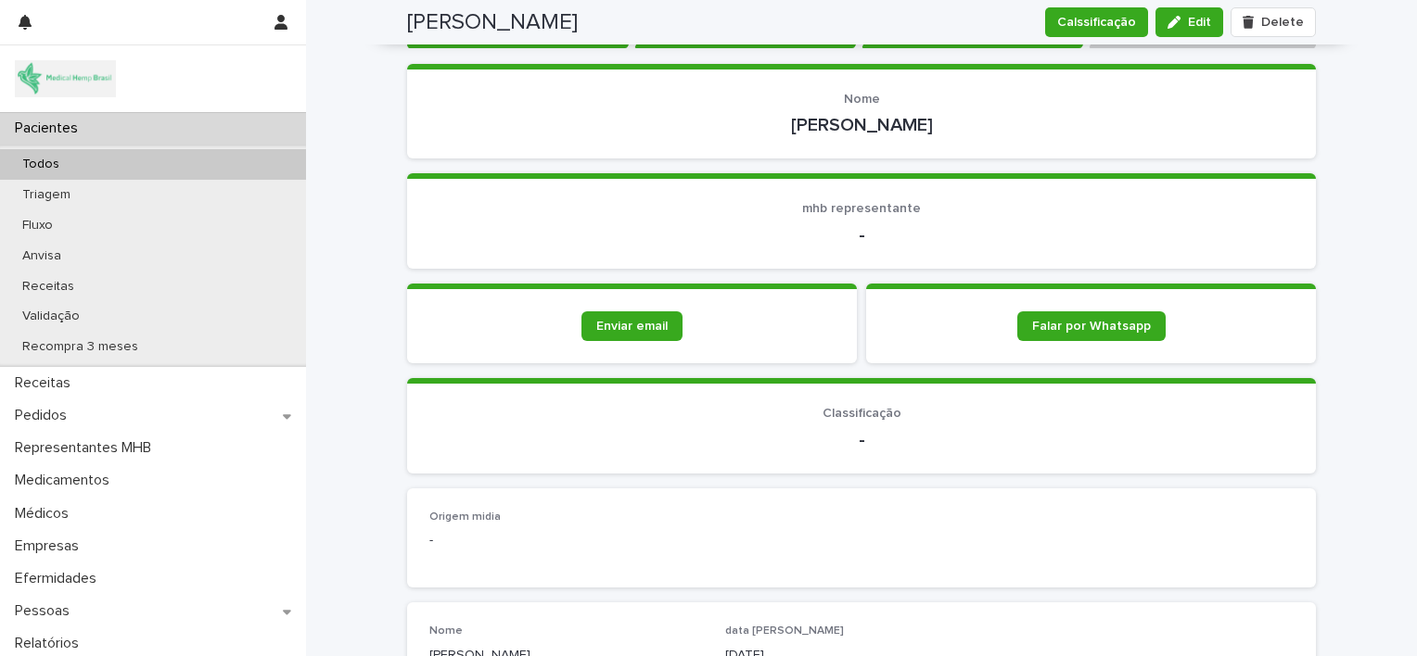
scroll to position [177, 0]
click at [111, 411] on div "Pedidos" at bounding box center [153, 416] width 306 height 32
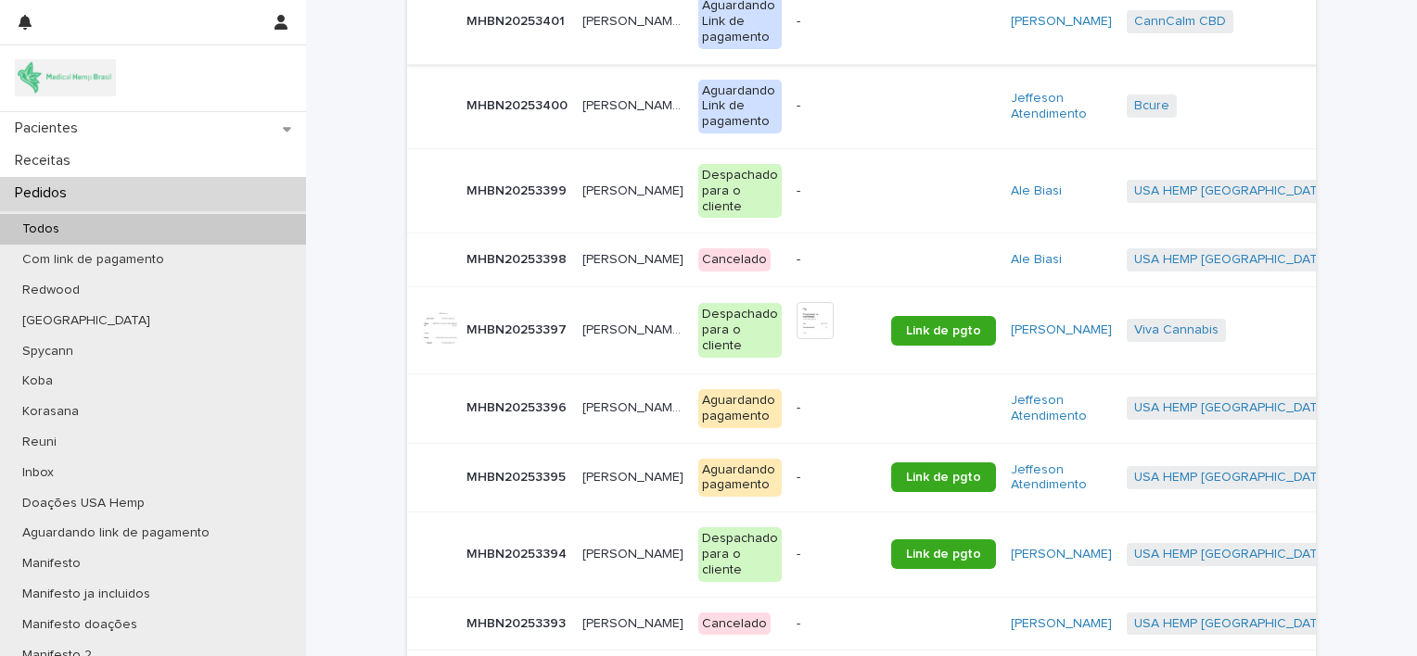
scroll to position [441, 0]
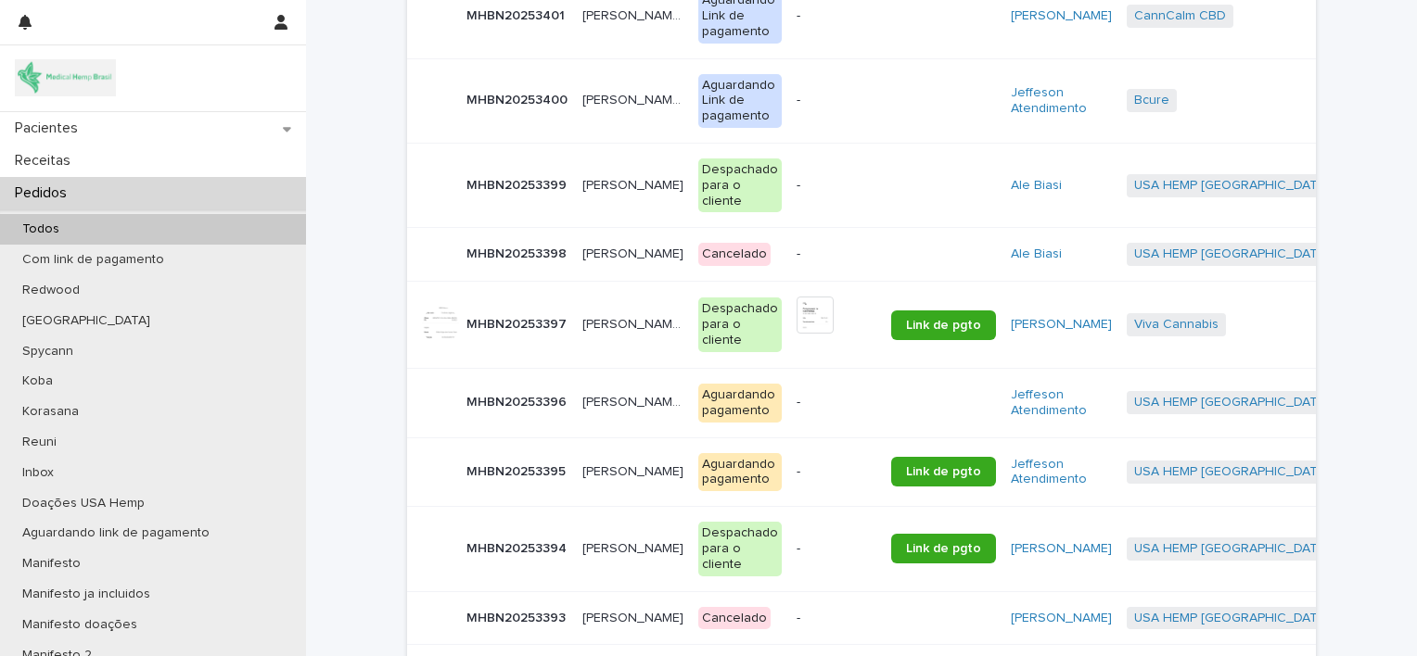
click at [588, 408] on p "[PERSON_NAME] [PERSON_NAME] [PERSON_NAME]" at bounding box center [634, 400] width 105 height 19
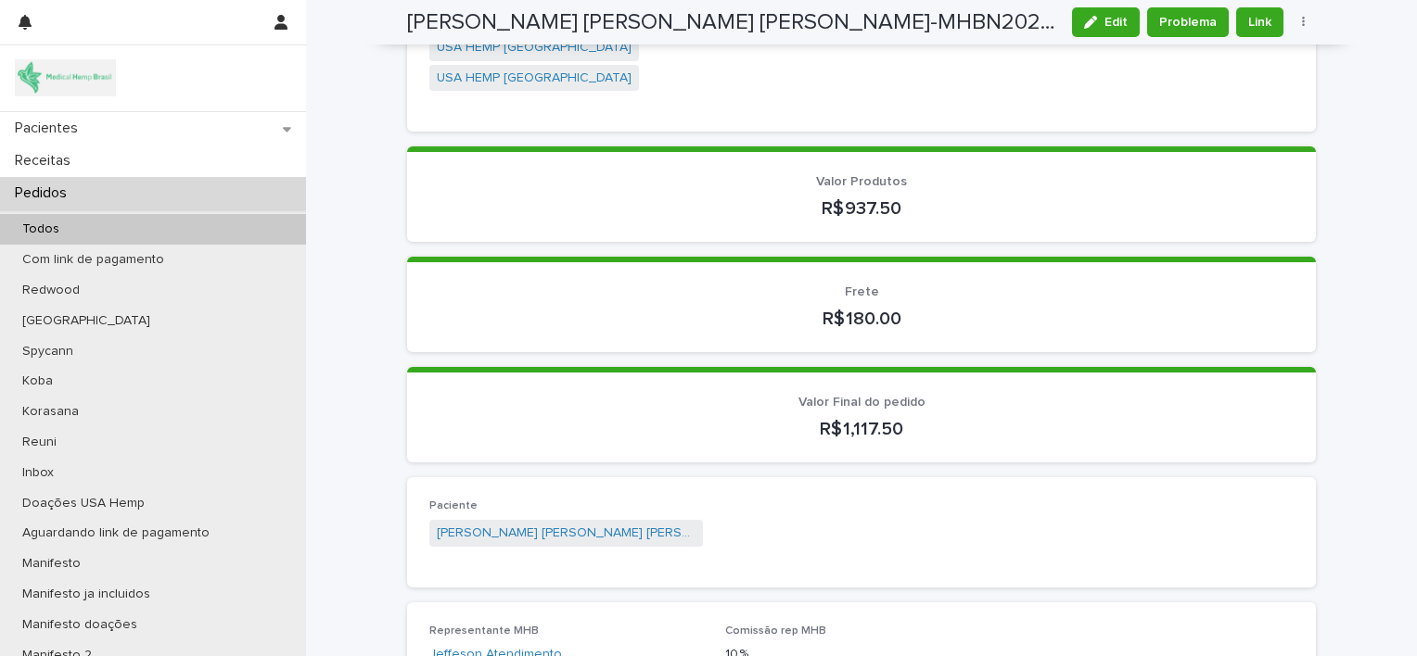
scroll to position [323, 0]
click at [533, 523] on link "[PERSON_NAME] [PERSON_NAME] [PERSON_NAME]" at bounding box center [566, 532] width 259 height 19
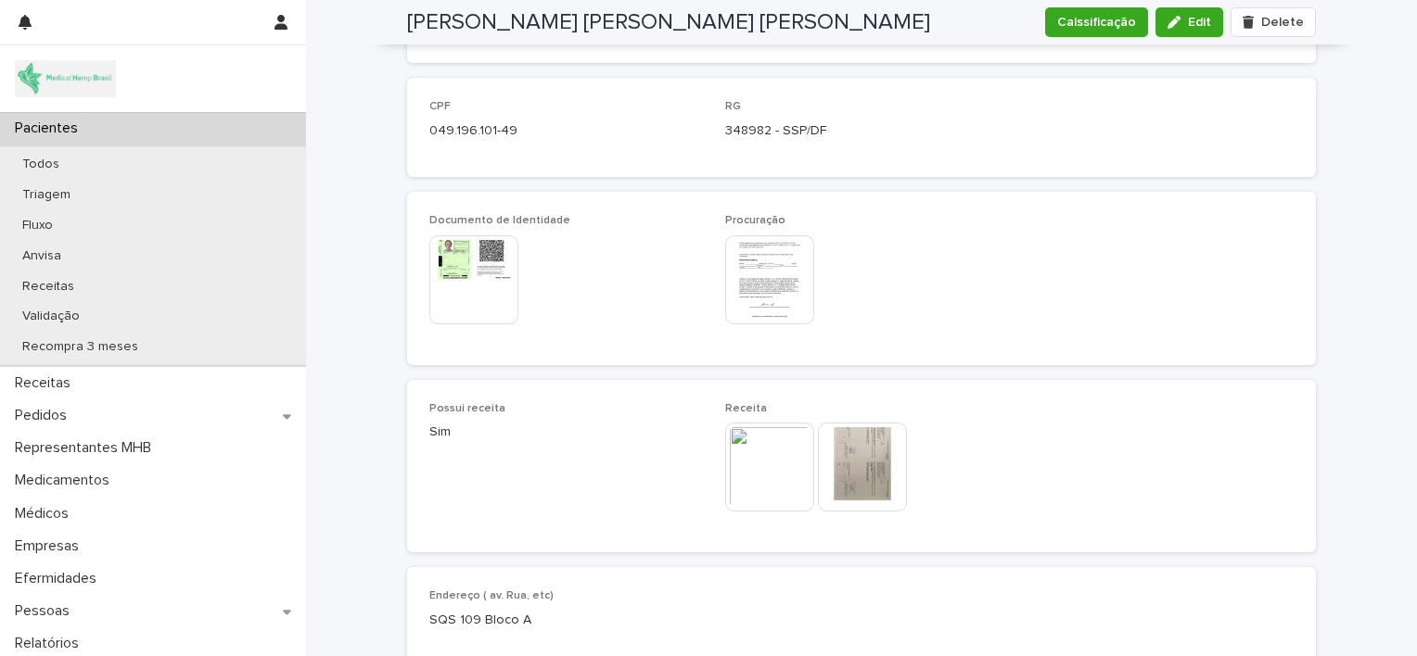
scroll to position [975, 0]
click at [1184, 28] on button "Edit" at bounding box center [1189, 22] width 68 height 30
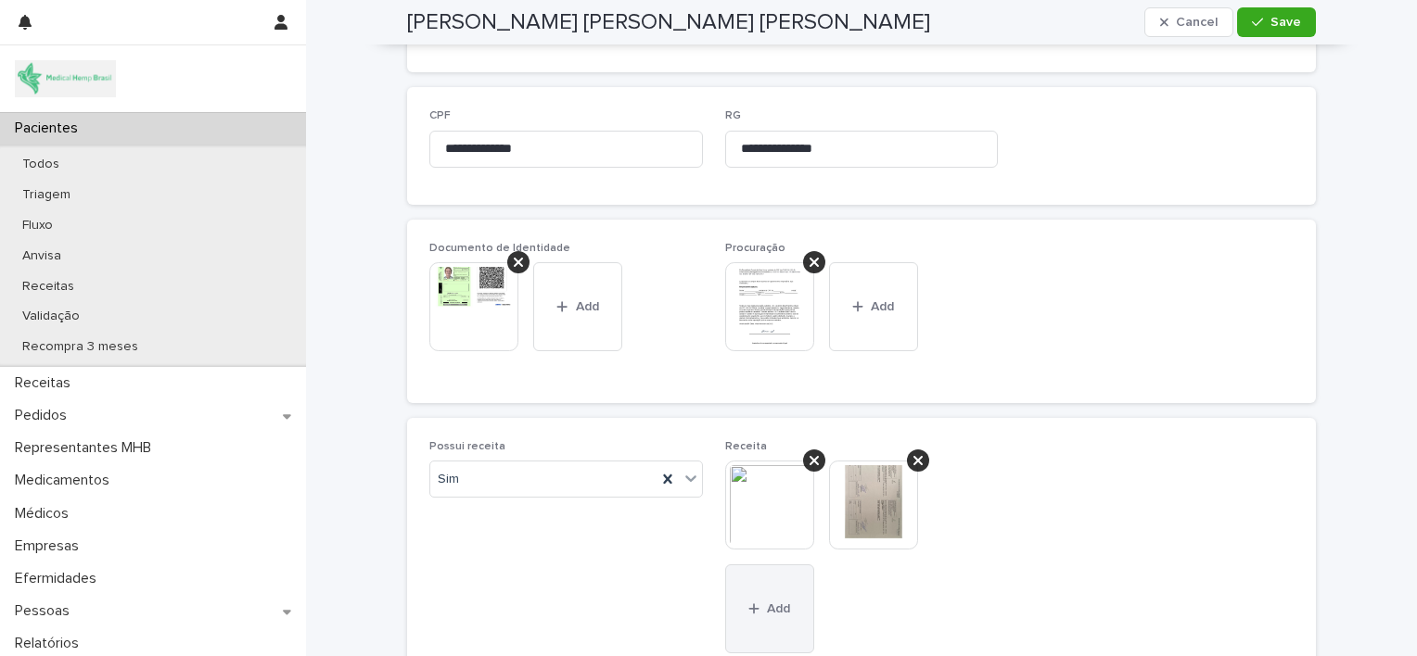
click at [738, 597] on button "Add" at bounding box center [769, 609] width 89 height 89
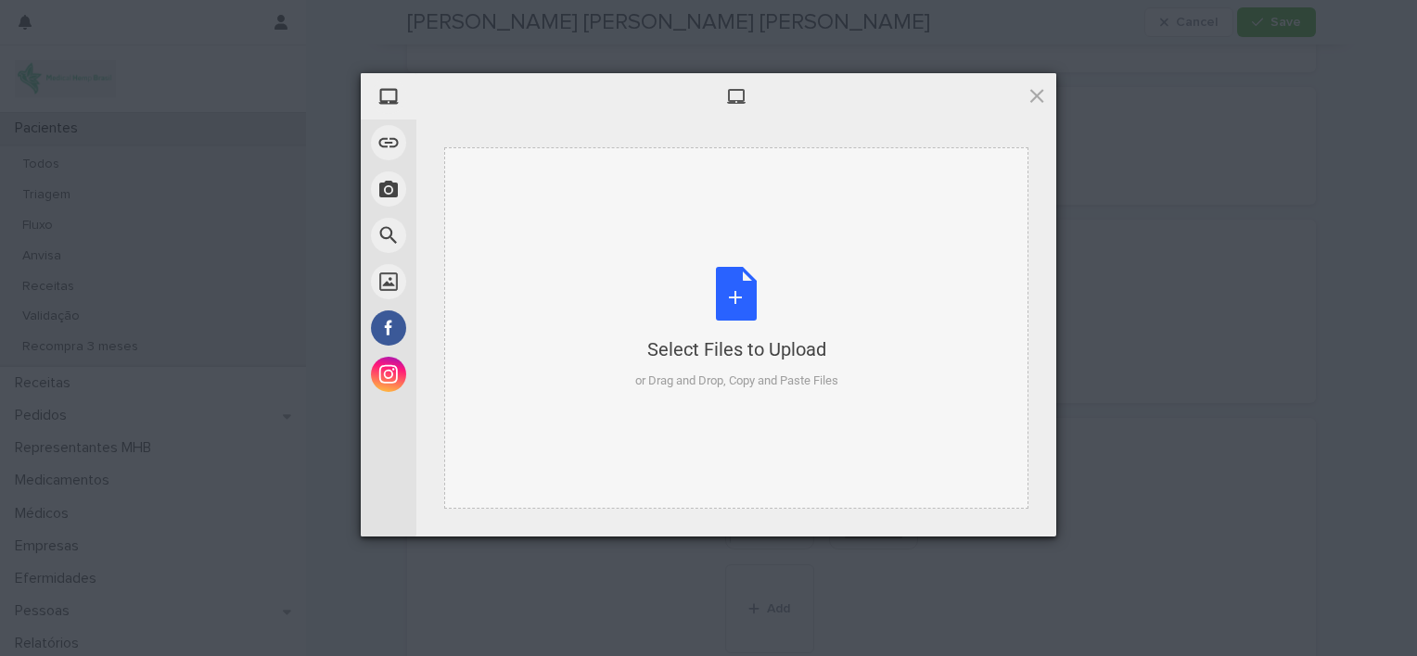
click at [734, 267] on div "Select Files to Upload or Drag and Drop, Copy and Paste Files" at bounding box center [736, 328] width 203 height 123
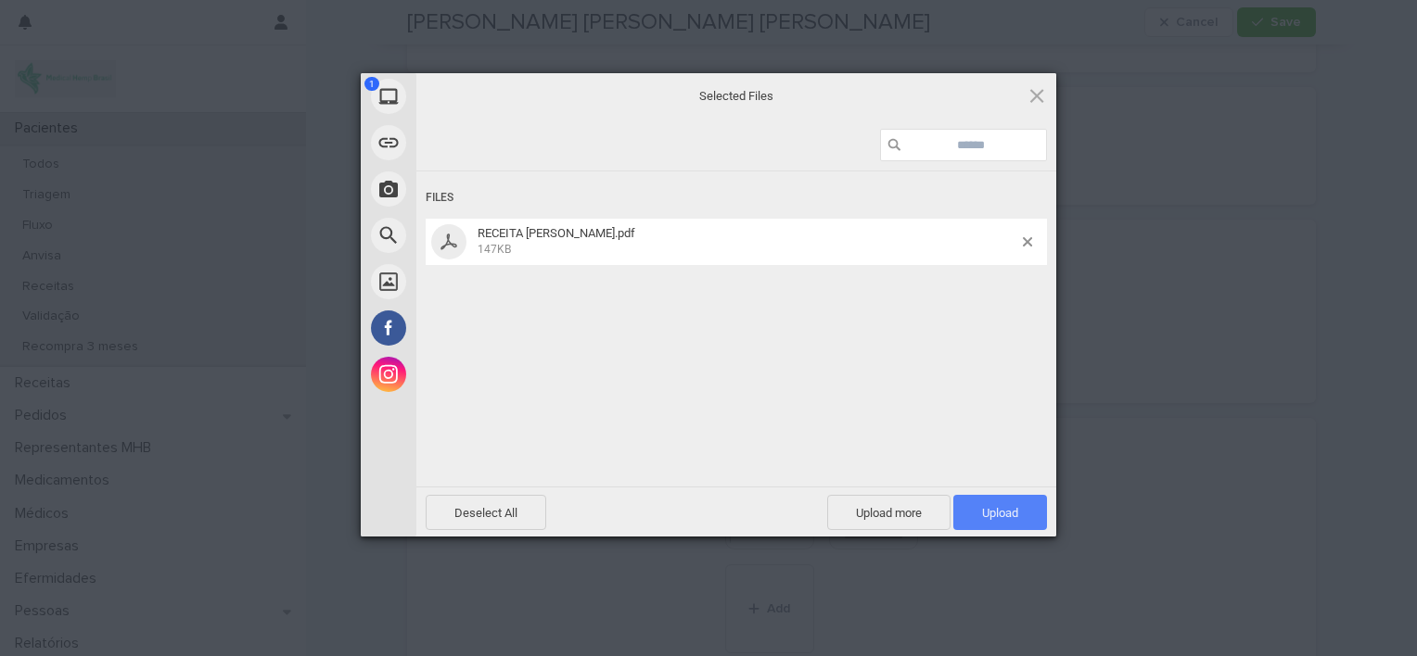
click at [995, 511] on span "Upload 1" at bounding box center [1000, 513] width 36 height 14
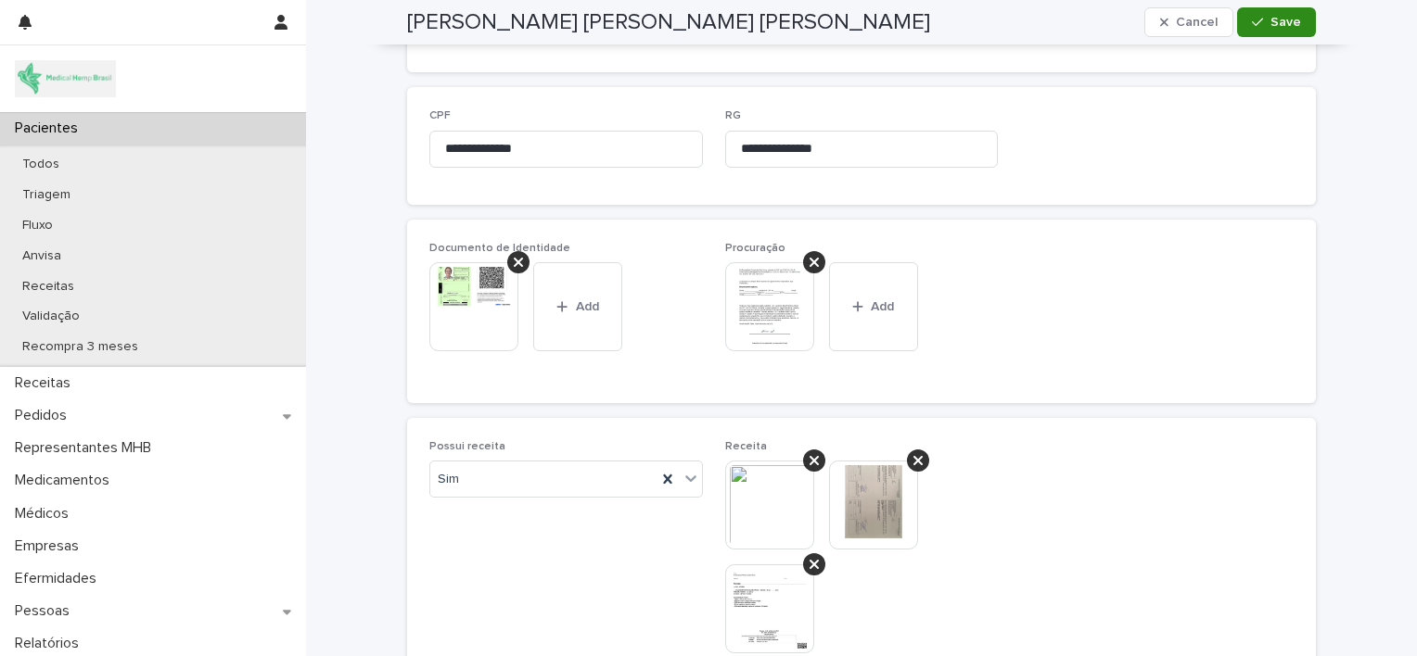
click at [1255, 29] on button "Save" at bounding box center [1276, 22] width 79 height 30
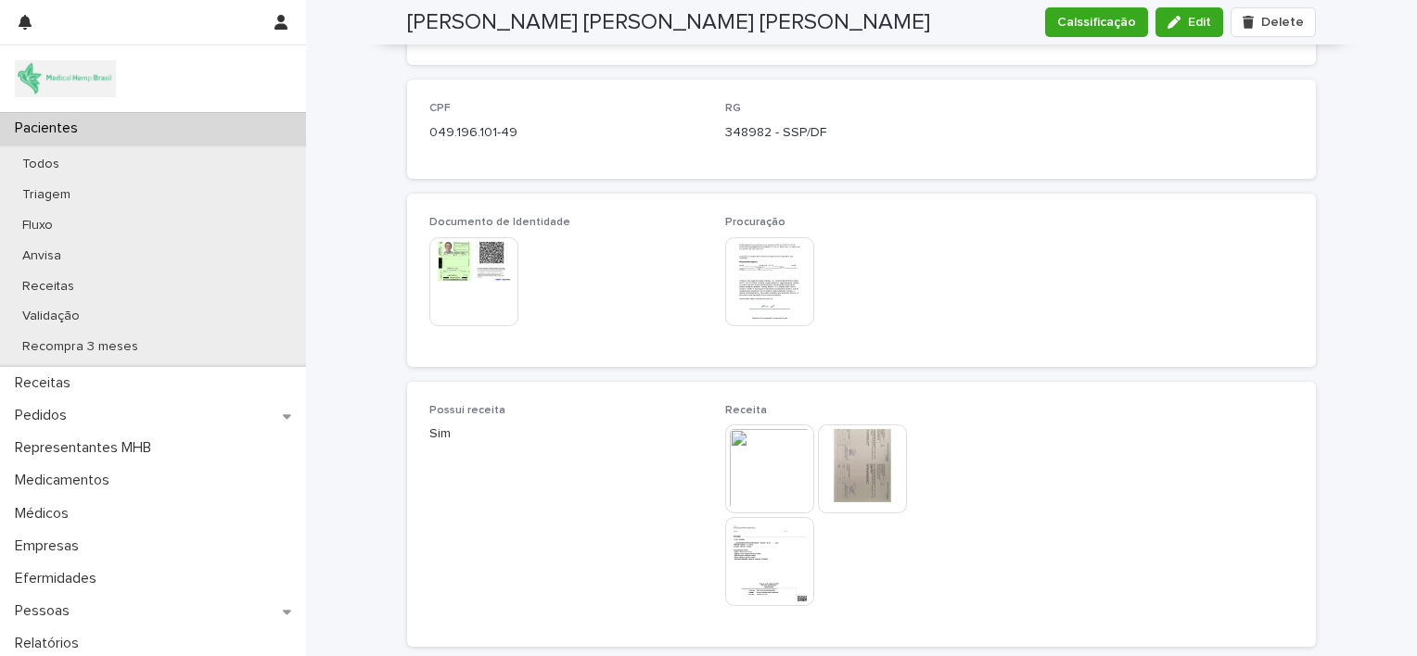
click at [771, 245] on img at bounding box center [769, 281] width 89 height 89
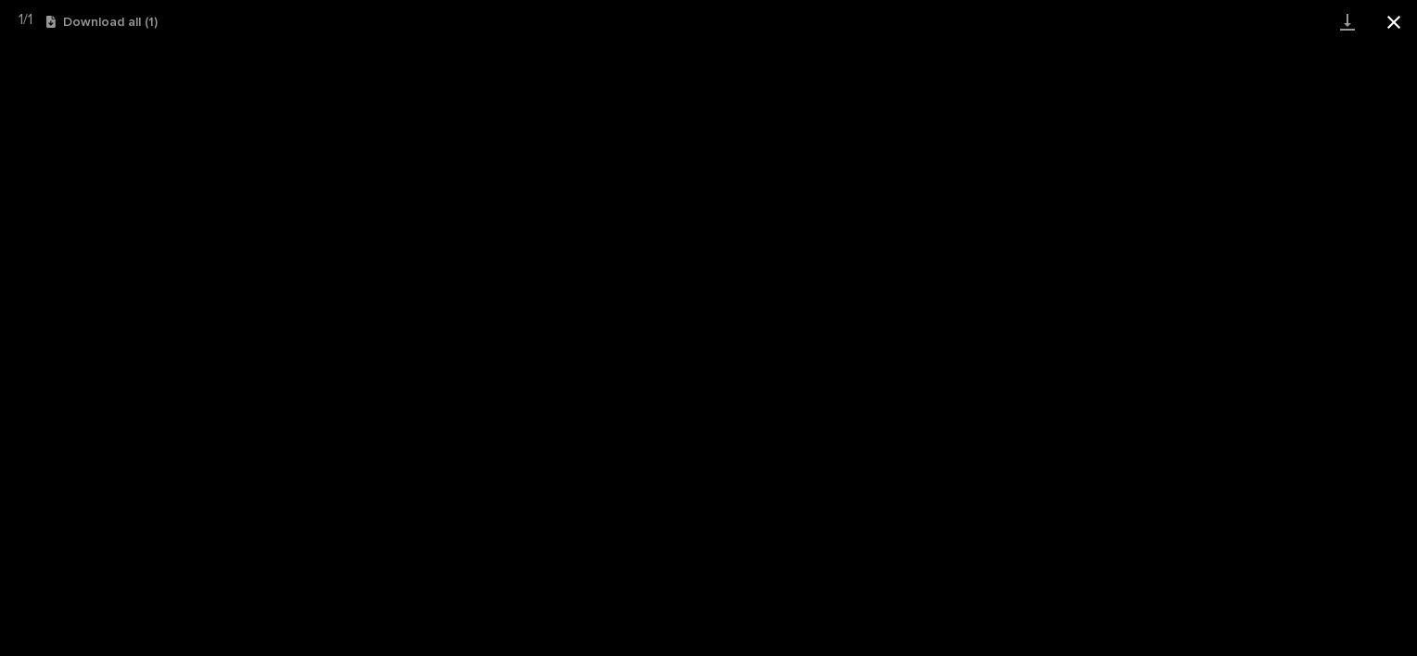
click at [1390, 22] on button "Close gallery" at bounding box center [1393, 22] width 46 height 44
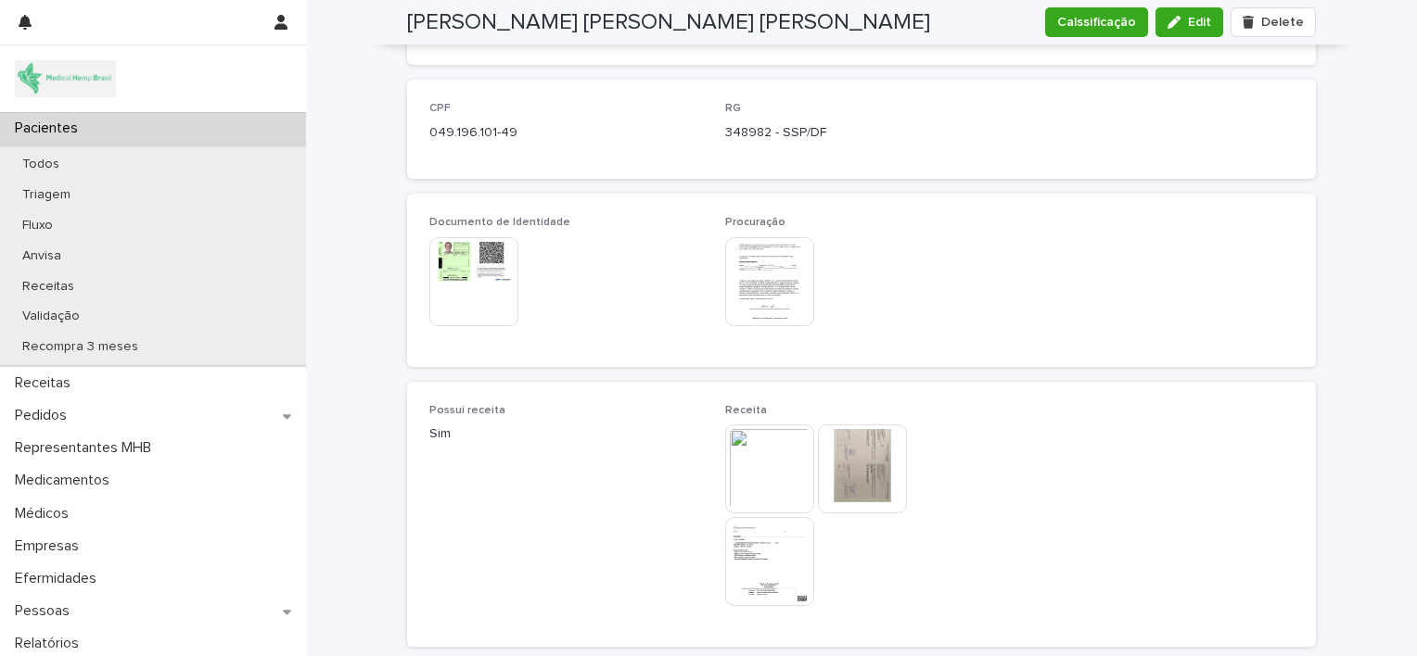
click at [467, 244] on img at bounding box center [473, 281] width 89 height 89
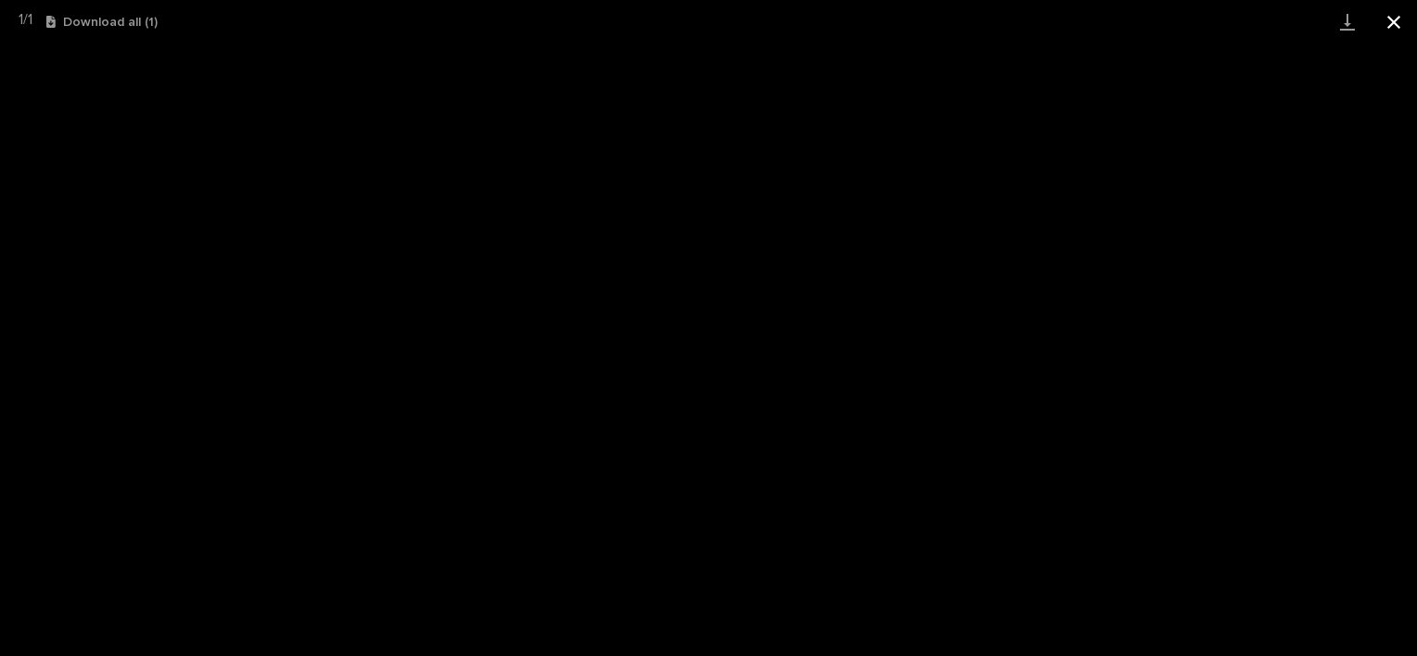
click at [1395, 29] on button "Close gallery" at bounding box center [1393, 22] width 46 height 44
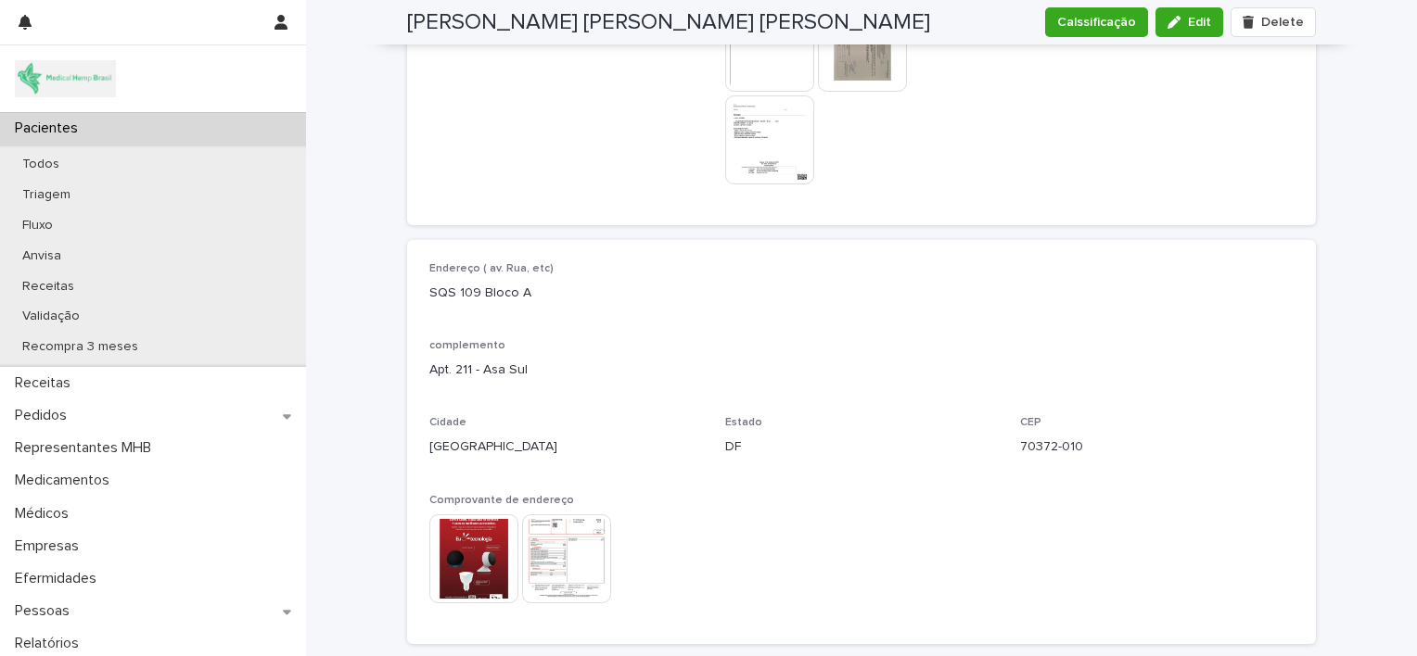
scroll to position [1398, 0]
click at [551, 538] on img at bounding box center [566, 558] width 89 height 89
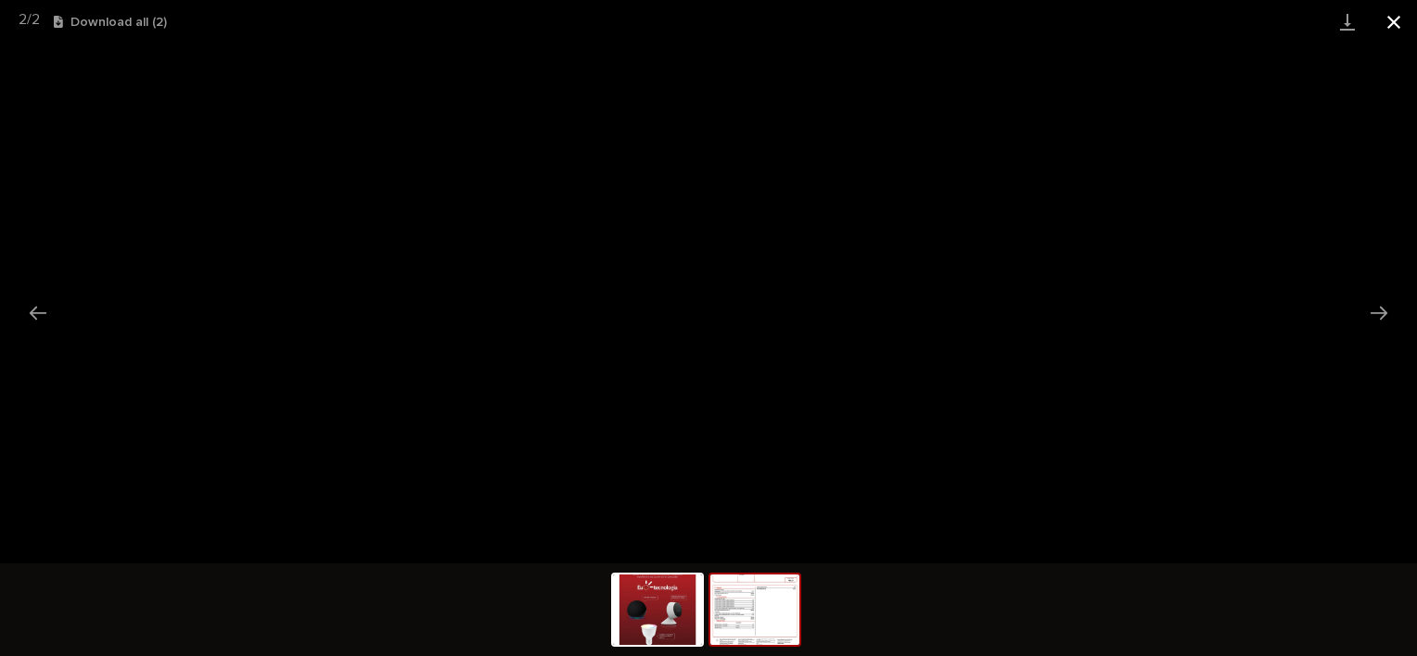
click at [1403, 26] on button "Close gallery" at bounding box center [1393, 22] width 46 height 44
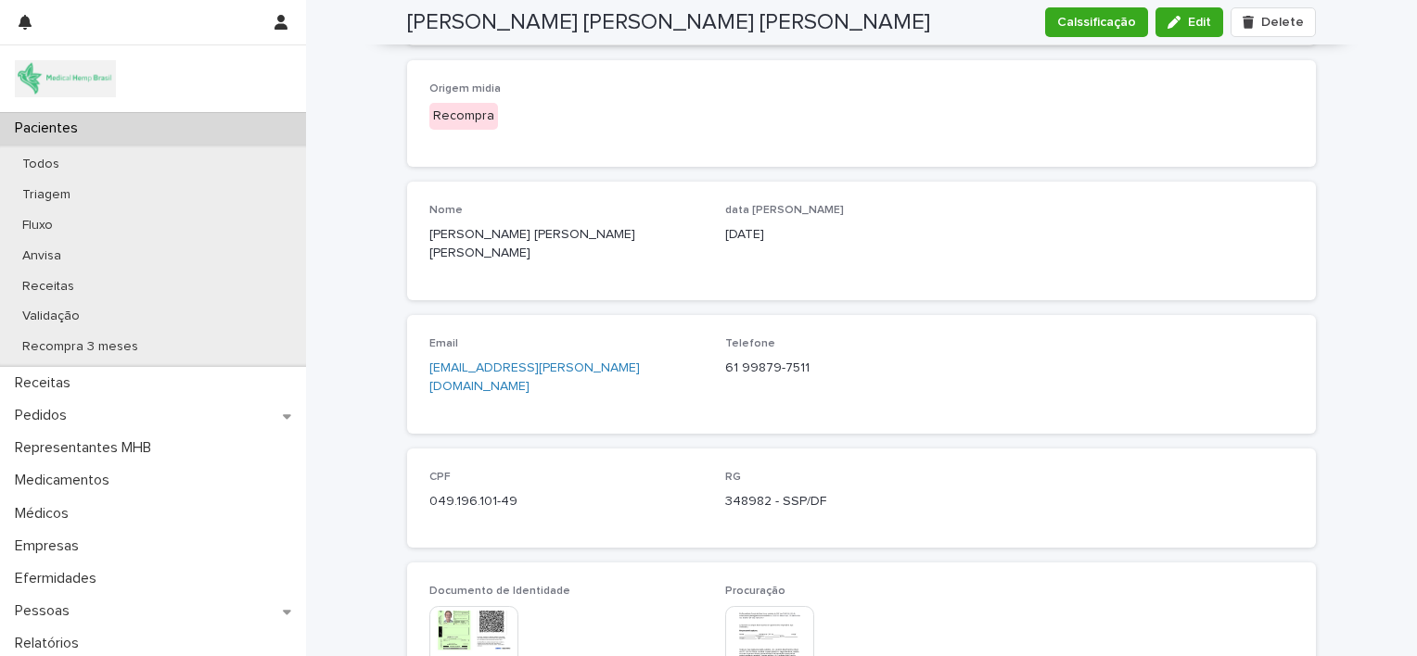
scroll to position [605, 0]
drag, startPoint x: 512, startPoint y: 456, endPoint x: 421, endPoint y: 455, distance: 90.9
click at [421, 455] on div "CPF 049.196.101-49 RG 348982 - SSP/[GEOGRAPHIC_DATA]" at bounding box center [861, 500] width 909 height 99
copy p "049.196.101-49"
drag, startPoint x: 718, startPoint y: 464, endPoint x: 761, endPoint y: 464, distance: 43.6
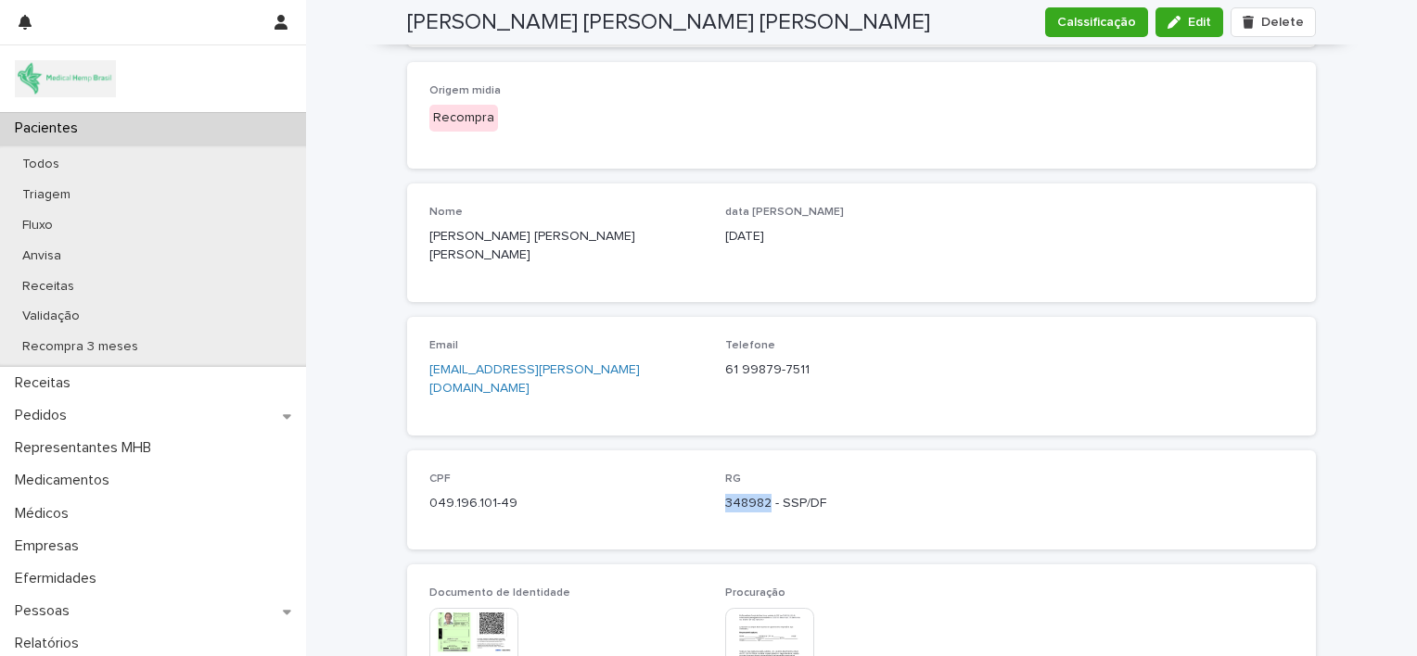
click at [761, 494] on p "348982 - SSP/DF" at bounding box center [862, 503] width 274 height 19
copy p "348982"
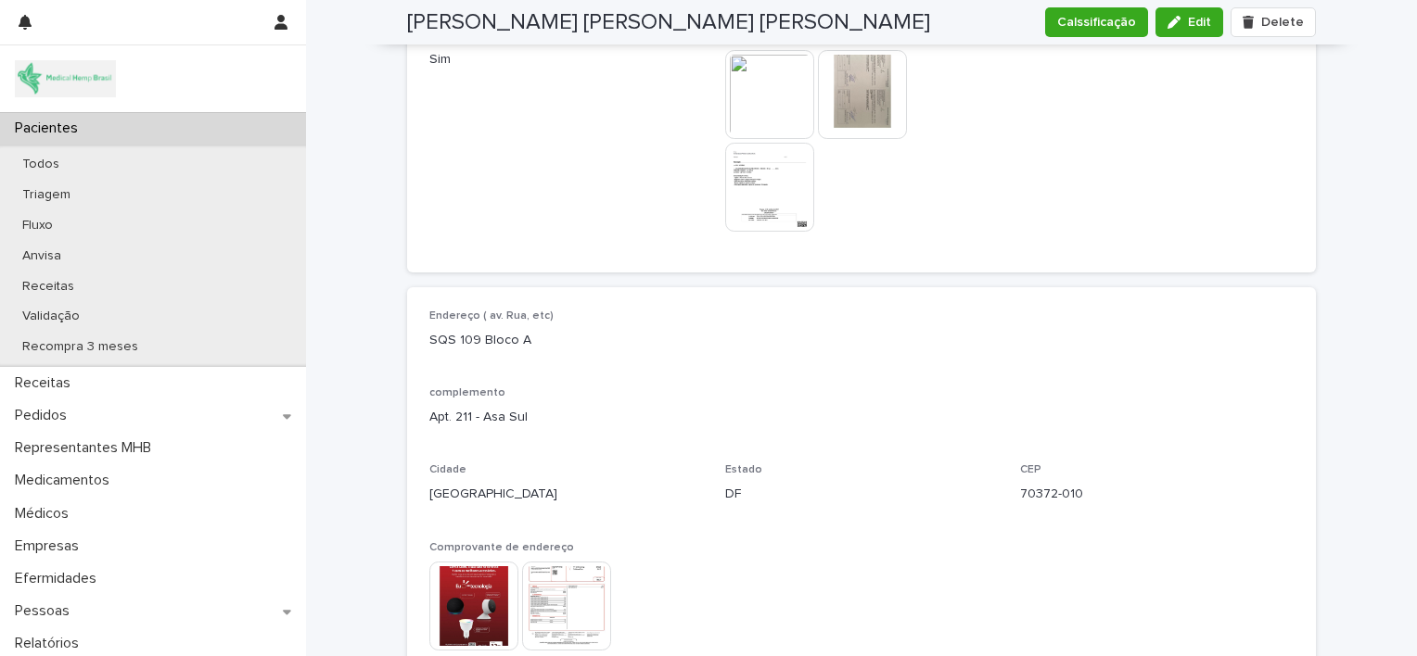
scroll to position [1391, 0]
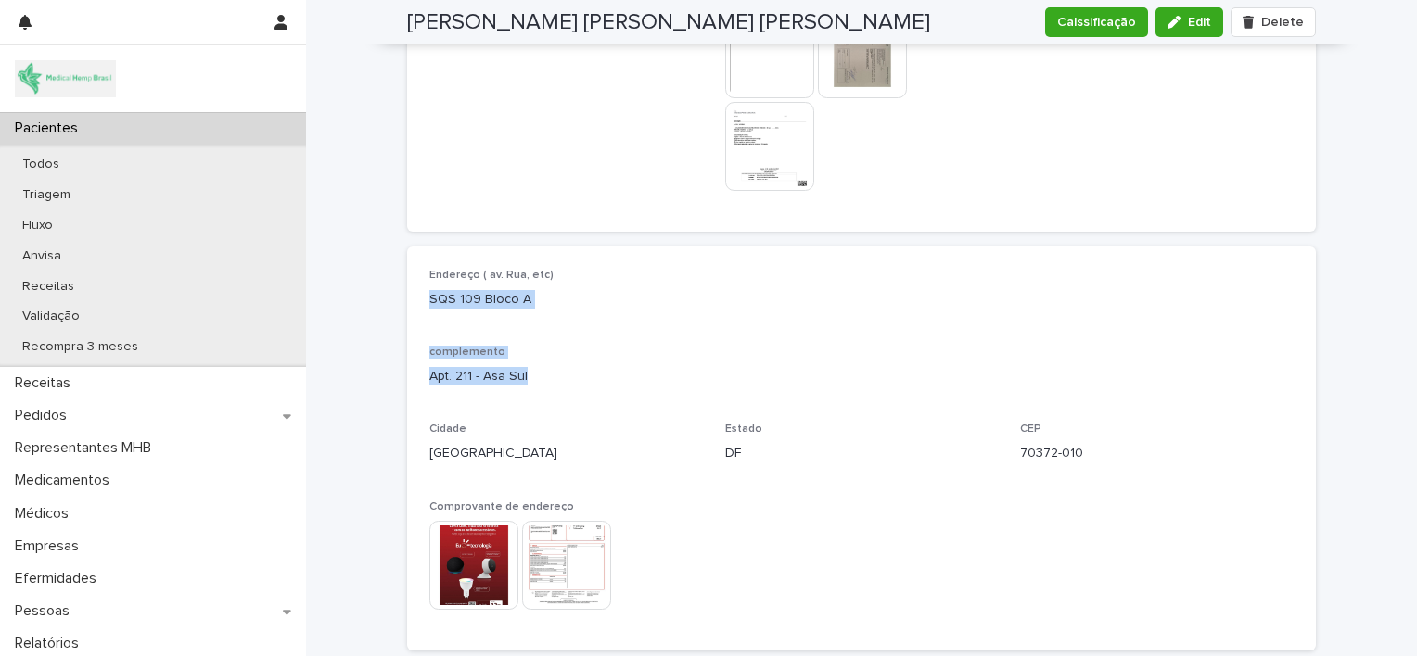
drag, startPoint x: 416, startPoint y: 255, endPoint x: 541, endPoint y: 338, distance: 149.9
click at [541, 338] on div "Endereço ( av. [STREET_ADDRESS] Comprovante de endereço This file cannot be ope…" at bounding box center [861, 449] width 909 height 404
copy div "SQS 109 Bloco A complemento Apt. 211 - Asa Sul"
drag, startPoint x: 1013, startPoint y: 414, endPoint x: 1094, endPoint y: 438, distance: 84.8
click at [1094, 438] on div "Endereço ( av. [STREET_ADDRESS] Comprovante de endereço This file cannot be ope…" at bounding box center [861, 449] width 864 height 360
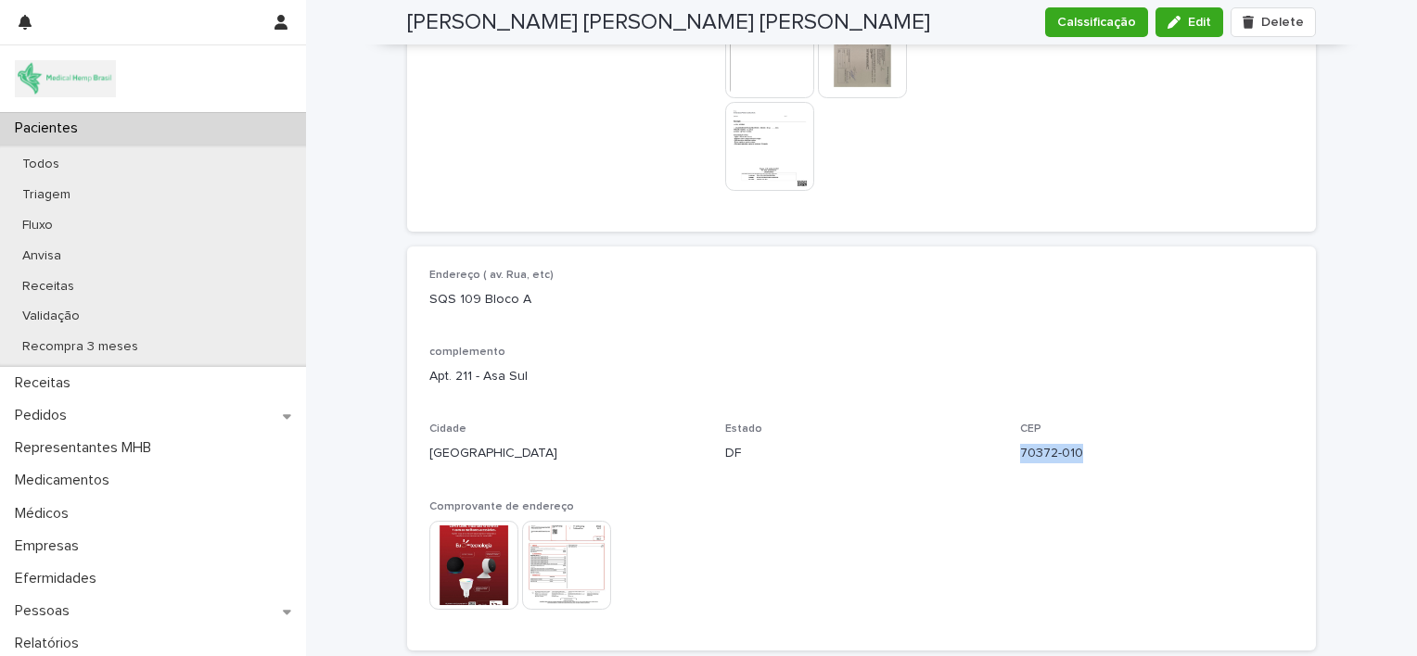
copy p "70372-010"
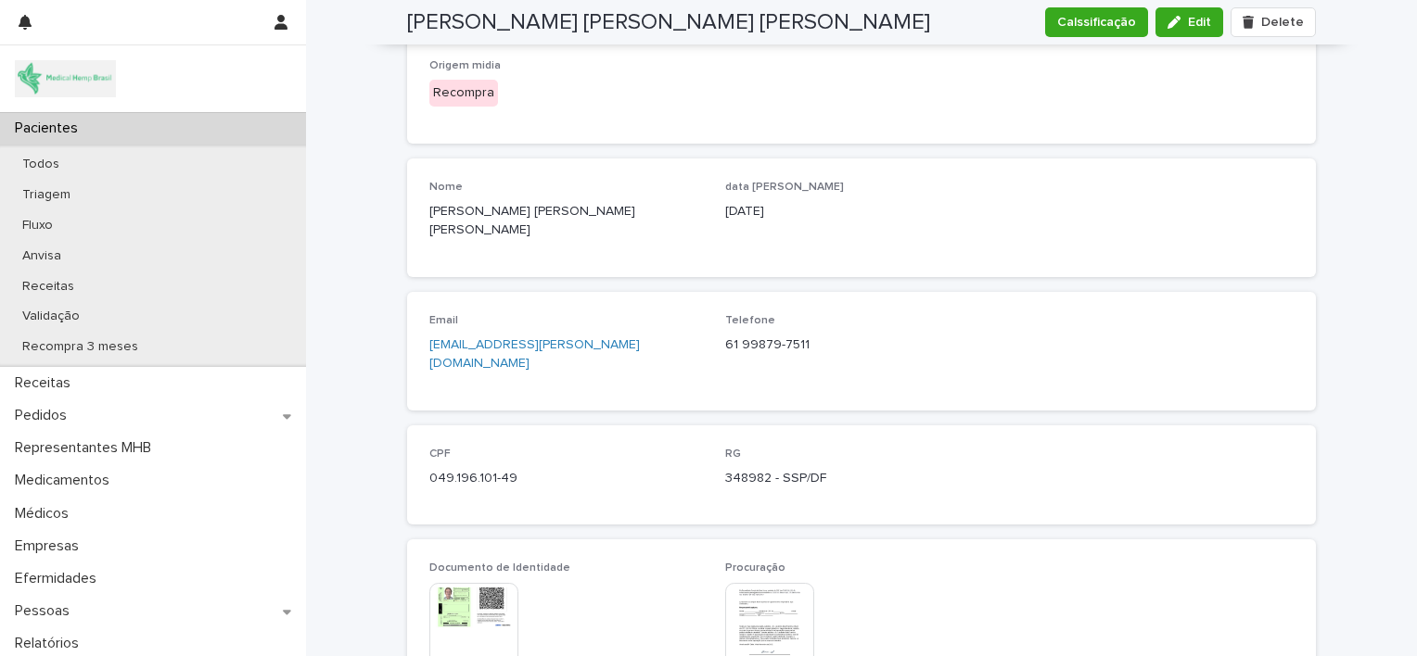
scroll to position [627, 0]
drag, startPoint x: 715, startPoint y: 327, endPoint x: 797, endPoint y: 341, distance: 83.7
click at [797, 341] on div "Email [EMAIL_ADDRESS][PERSON_NAME][DOMAIN_NAME] Telefone [PHONE_NUMBER]" at bounding box center [861, 354] width 864 height 74
copy p "61 99879-7511"
click at [1178, 19] on icon "button" at bounding box center [1173, 22] width 13 height 13
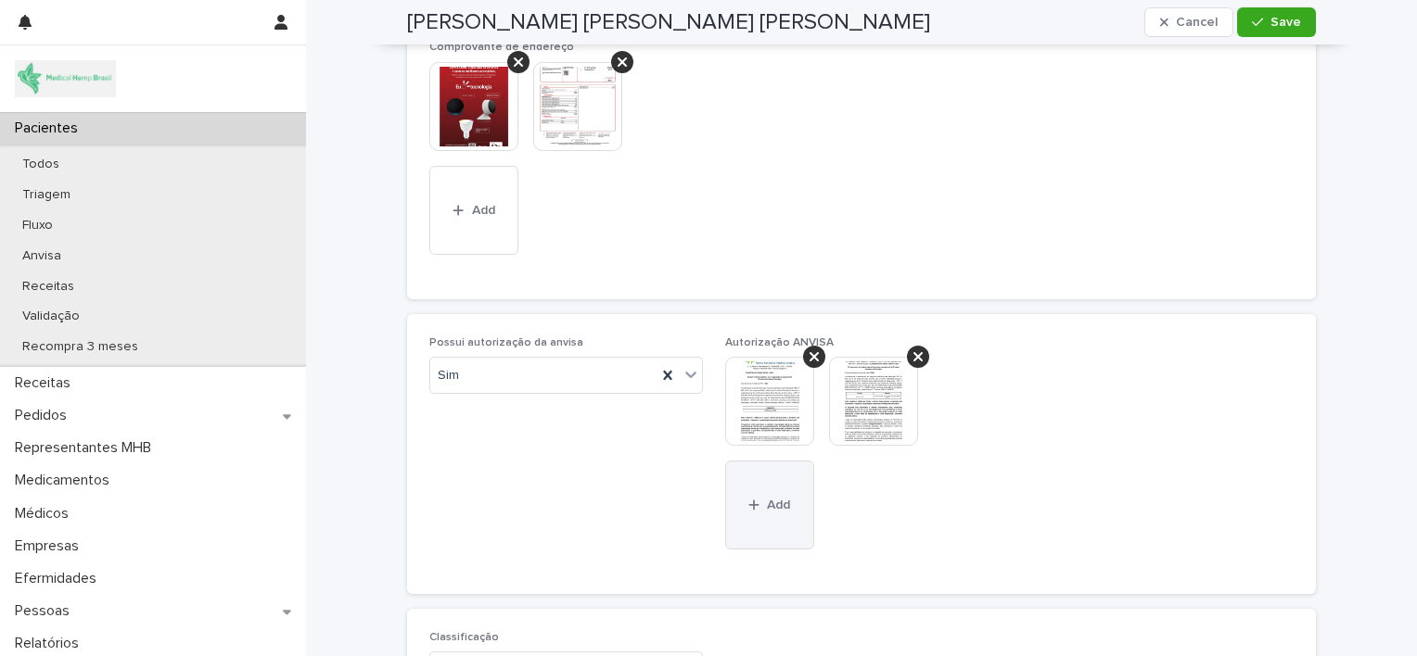
scroll to position [2158, 0]
click at [775, 511] on button "Add" at bounding box center [769, 504] width 89 height 89
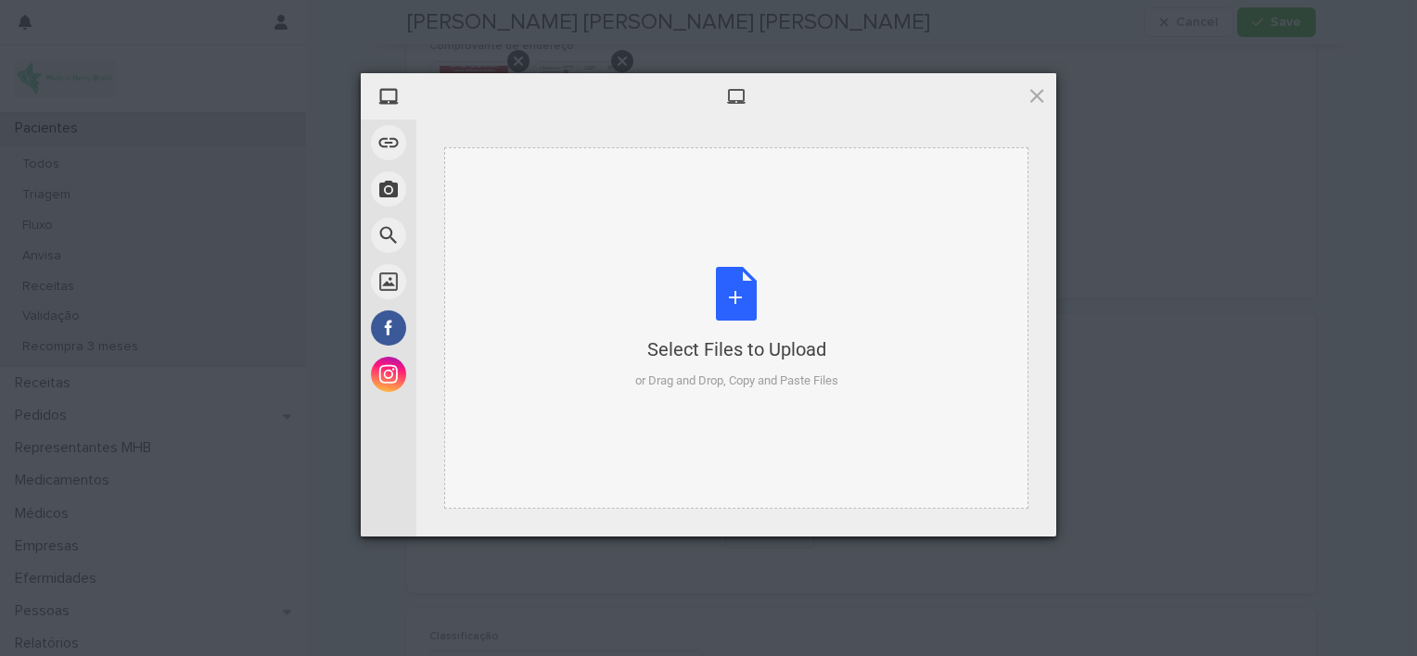
click at [745, 304] on div "Select Files to Upload or Drag and Drop, Copy and Paste Files" at bounding box center [736, 328] width 203 height 123
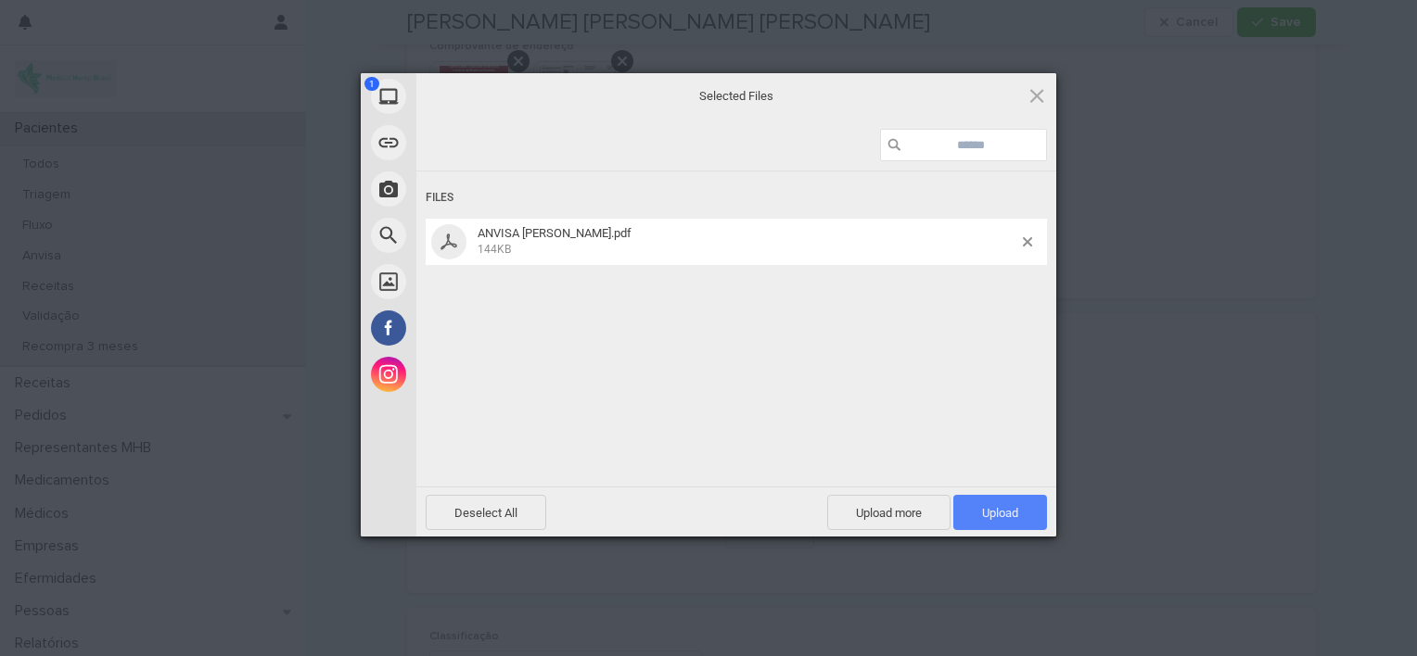
click at [983, 512] on span "Upload 1" at bounding box center [1000, 513] width 36 height 14
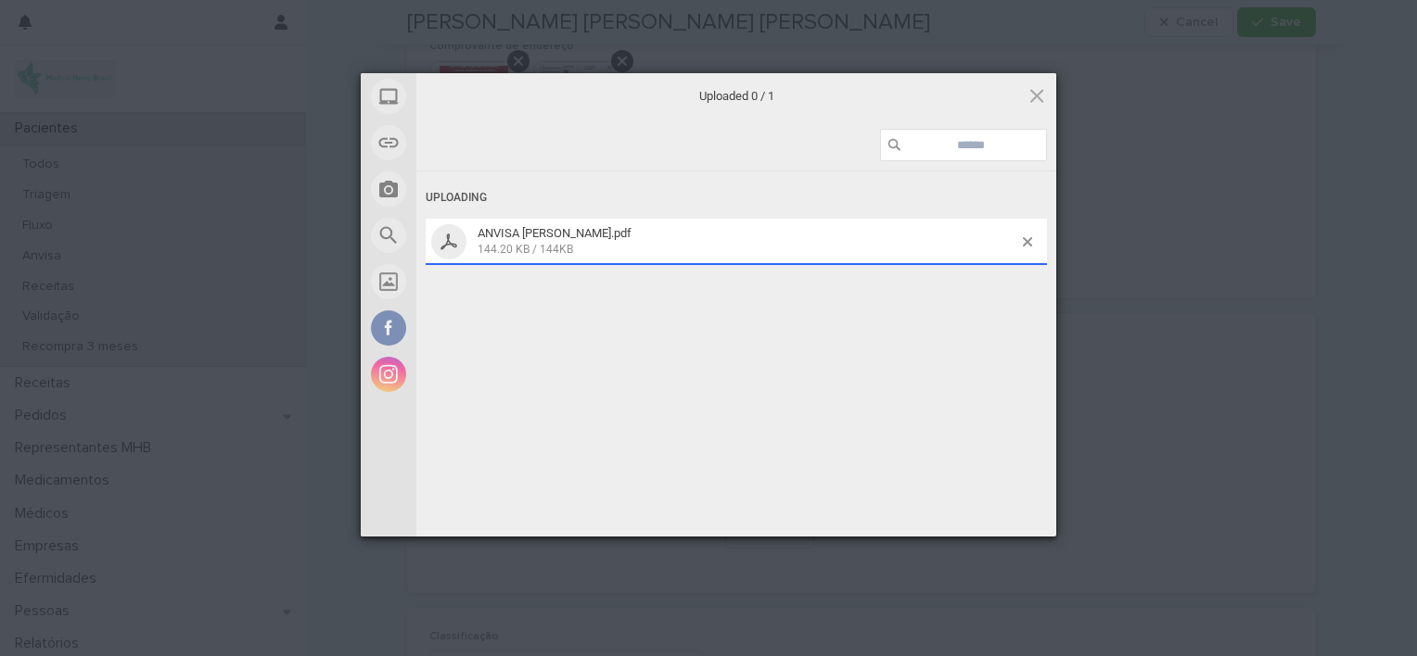
scroll to position [2210, 0]
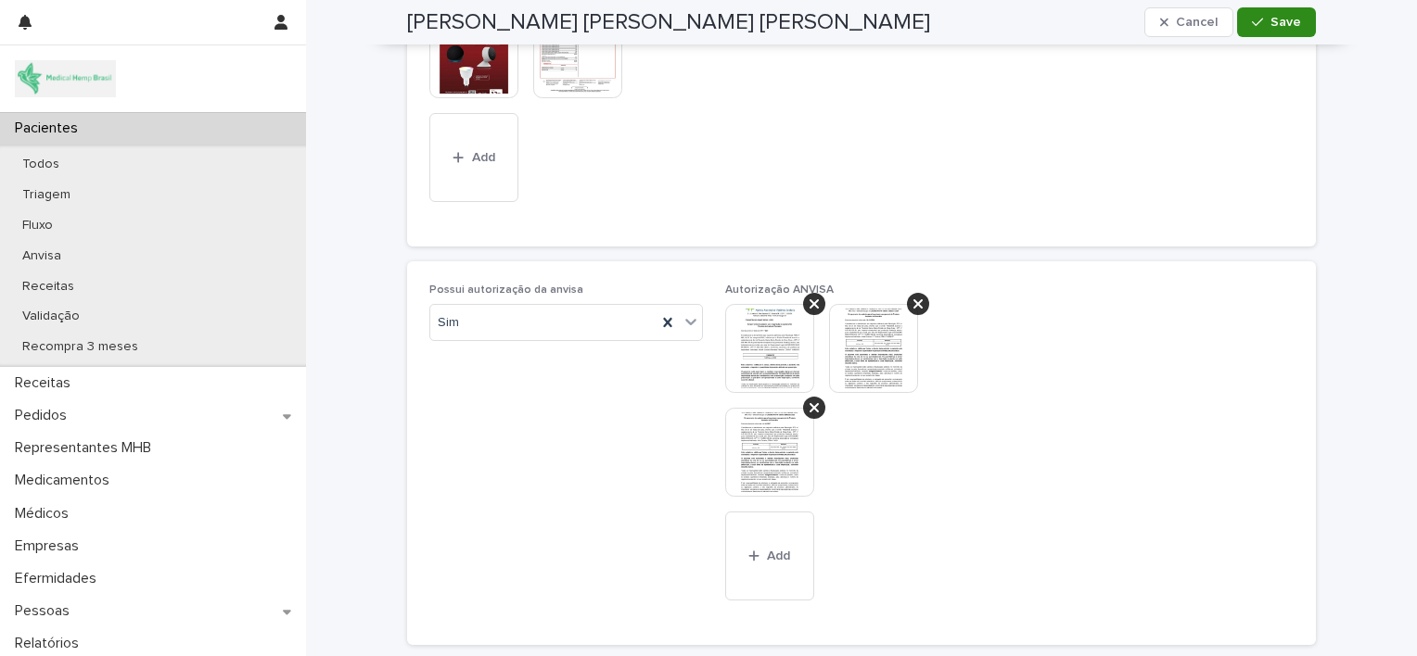
click at [1270, 27] on span "Save" at bounding box center [1285, 22] width 31 height 13
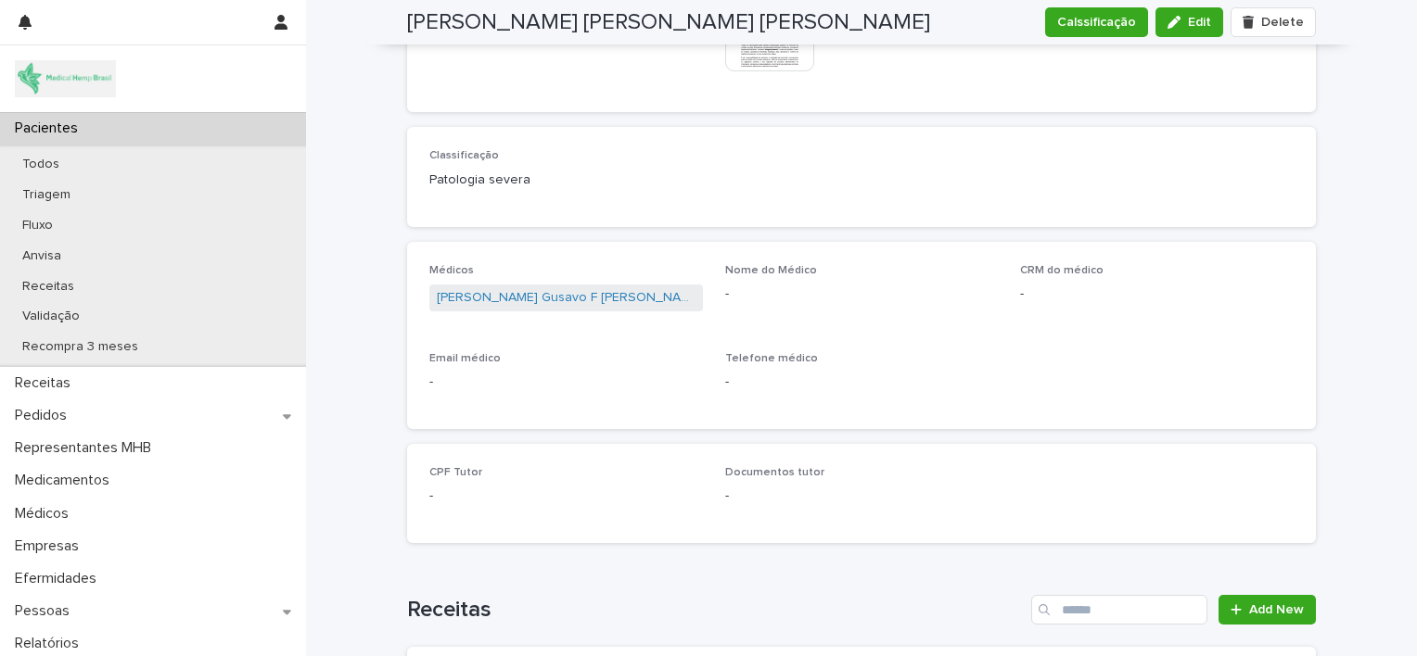
scroll to position [1878, 0]
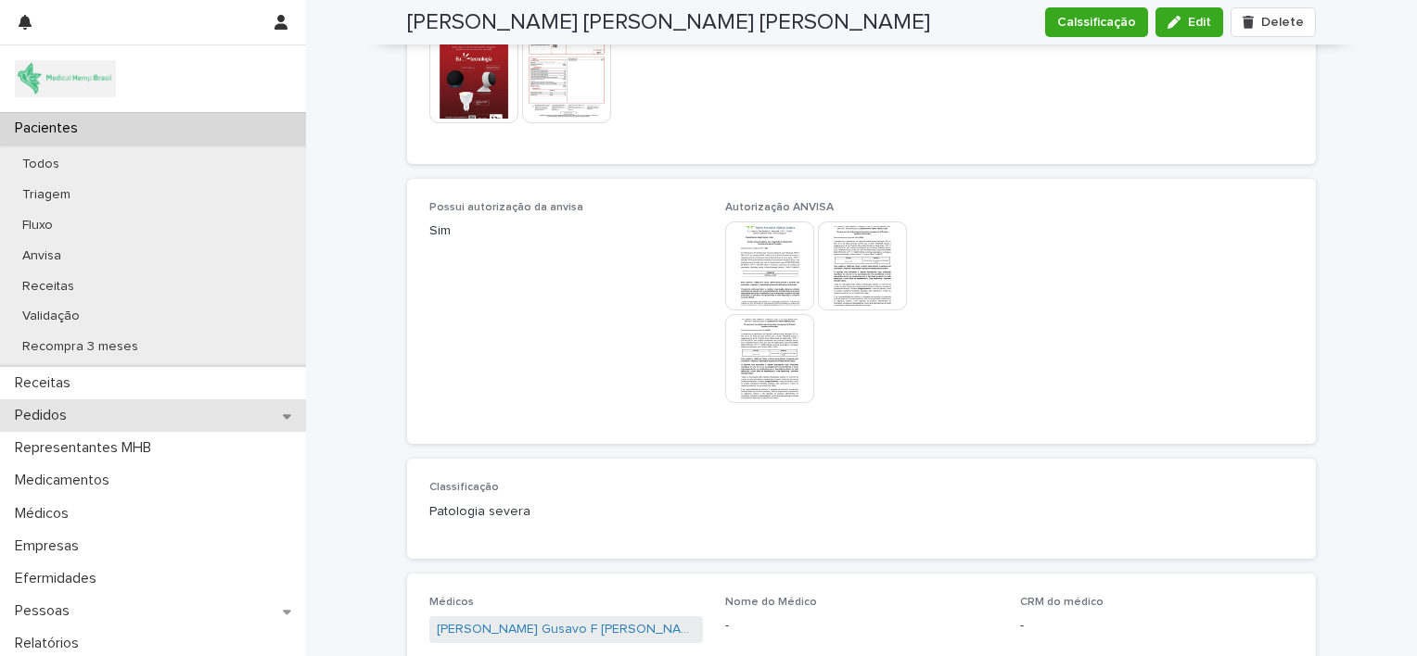
click at [108, 418] on div "Pedidos" at bounding box center [153, 416] width 306 height 32
